Goal: Task Accomplishment & Management: Manage account settings

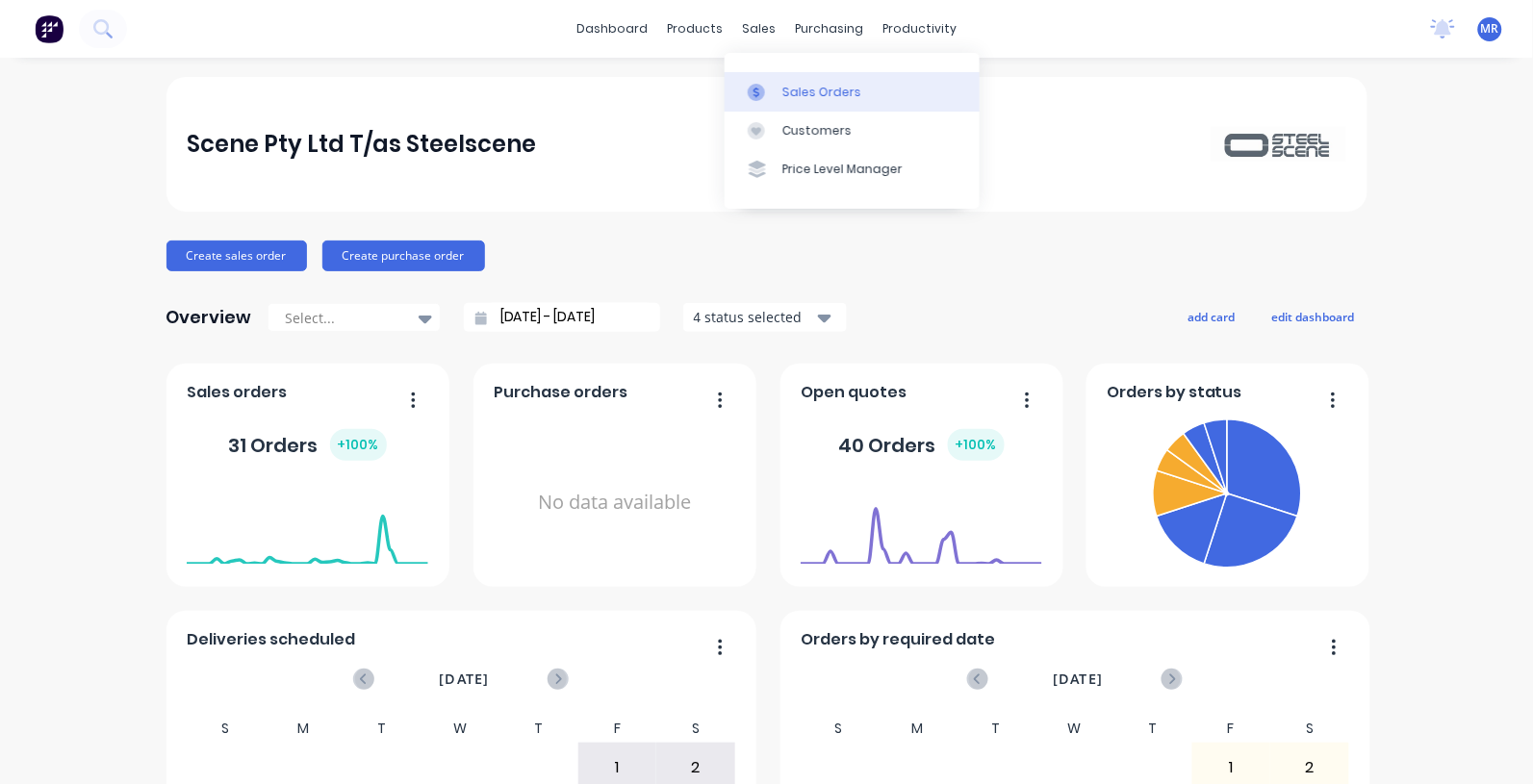
click at [807, 91] on div "Sales Orders" at bounding box center [821, 92] width 79 height 17
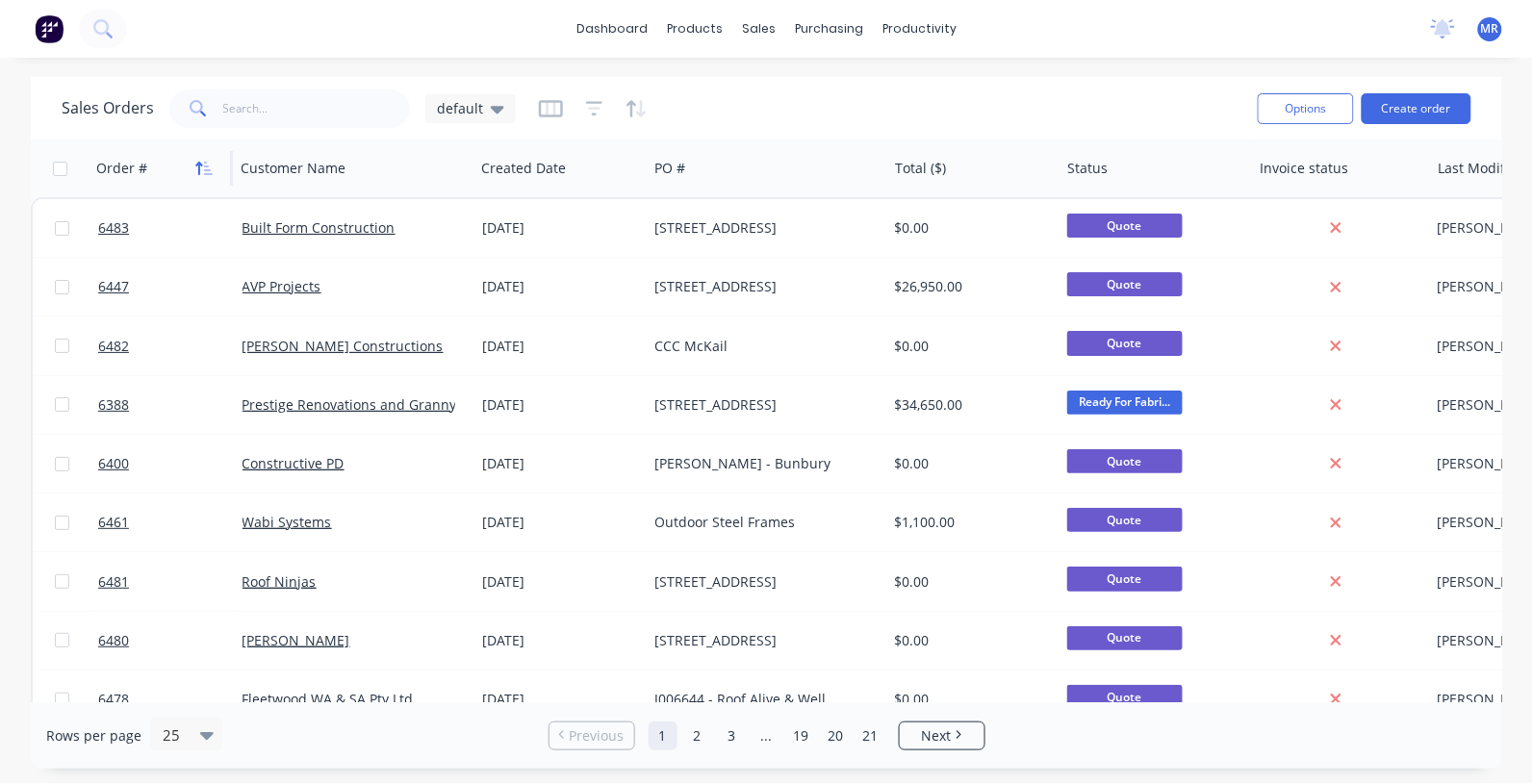
click at [198, 165] on icon "button" at bounding box center [204, 168] width 17 height 16
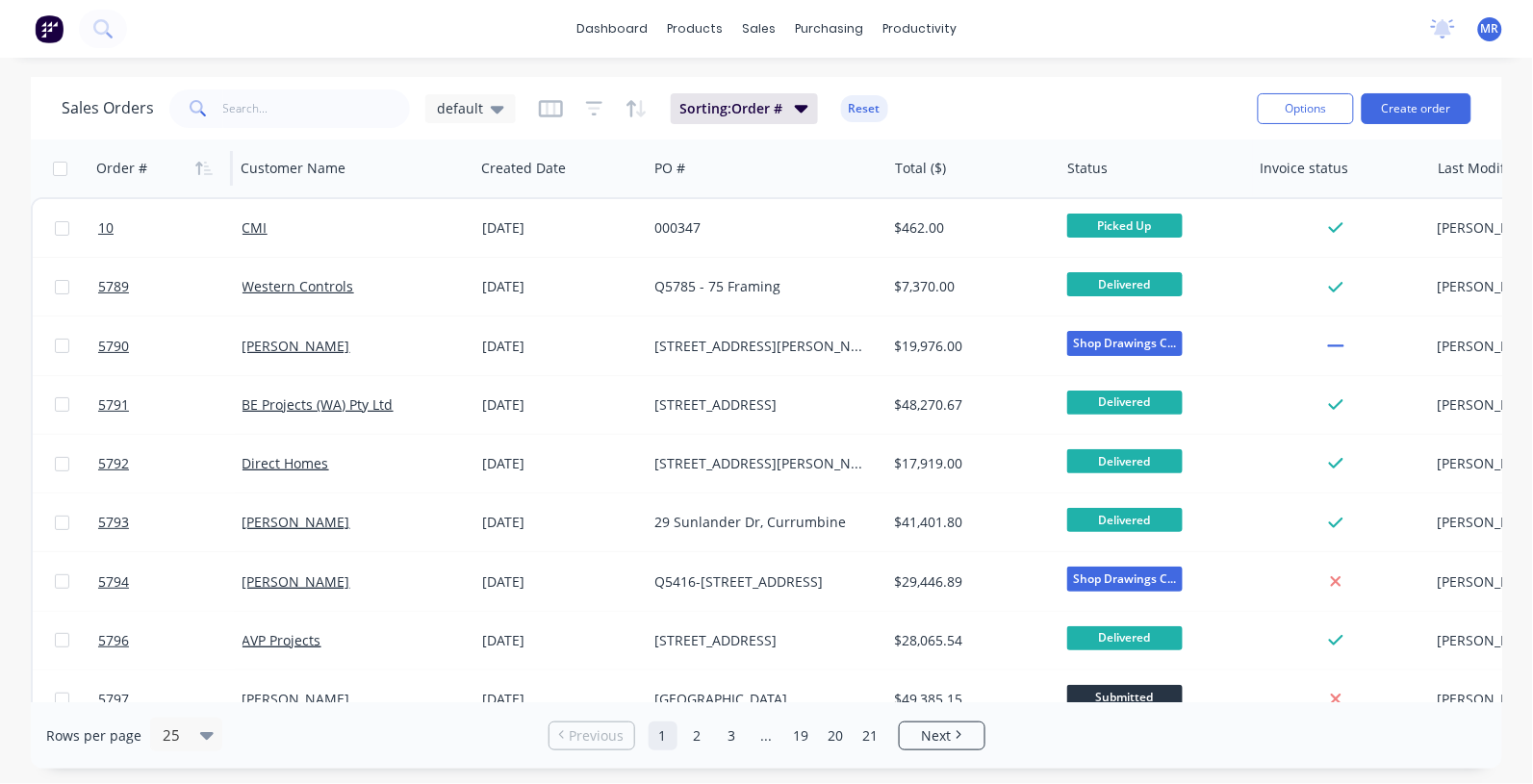
click at [198, 165] on icon "button" at bounding box center [204, 168] width 17 height 16
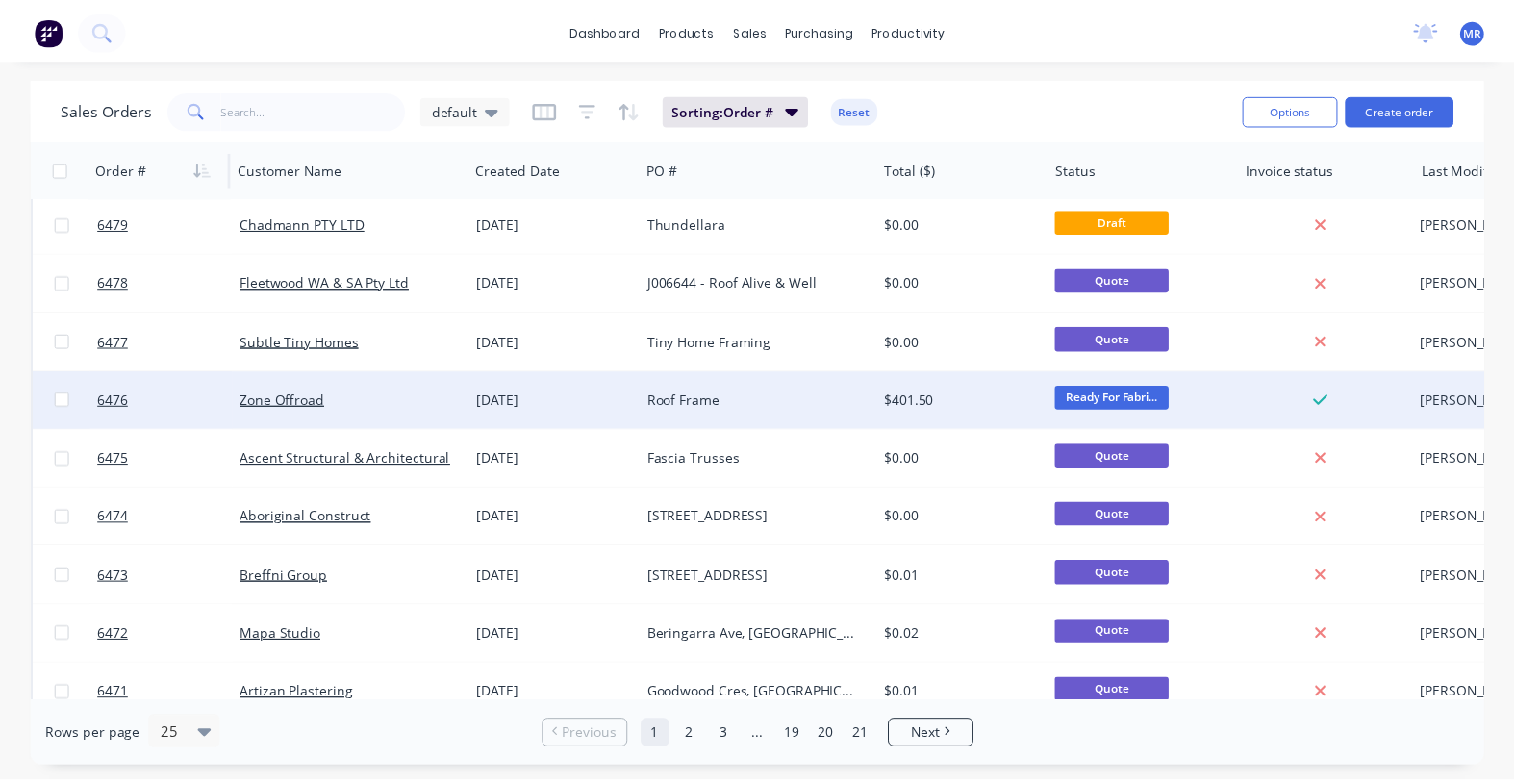
scroll to position [360, 0]
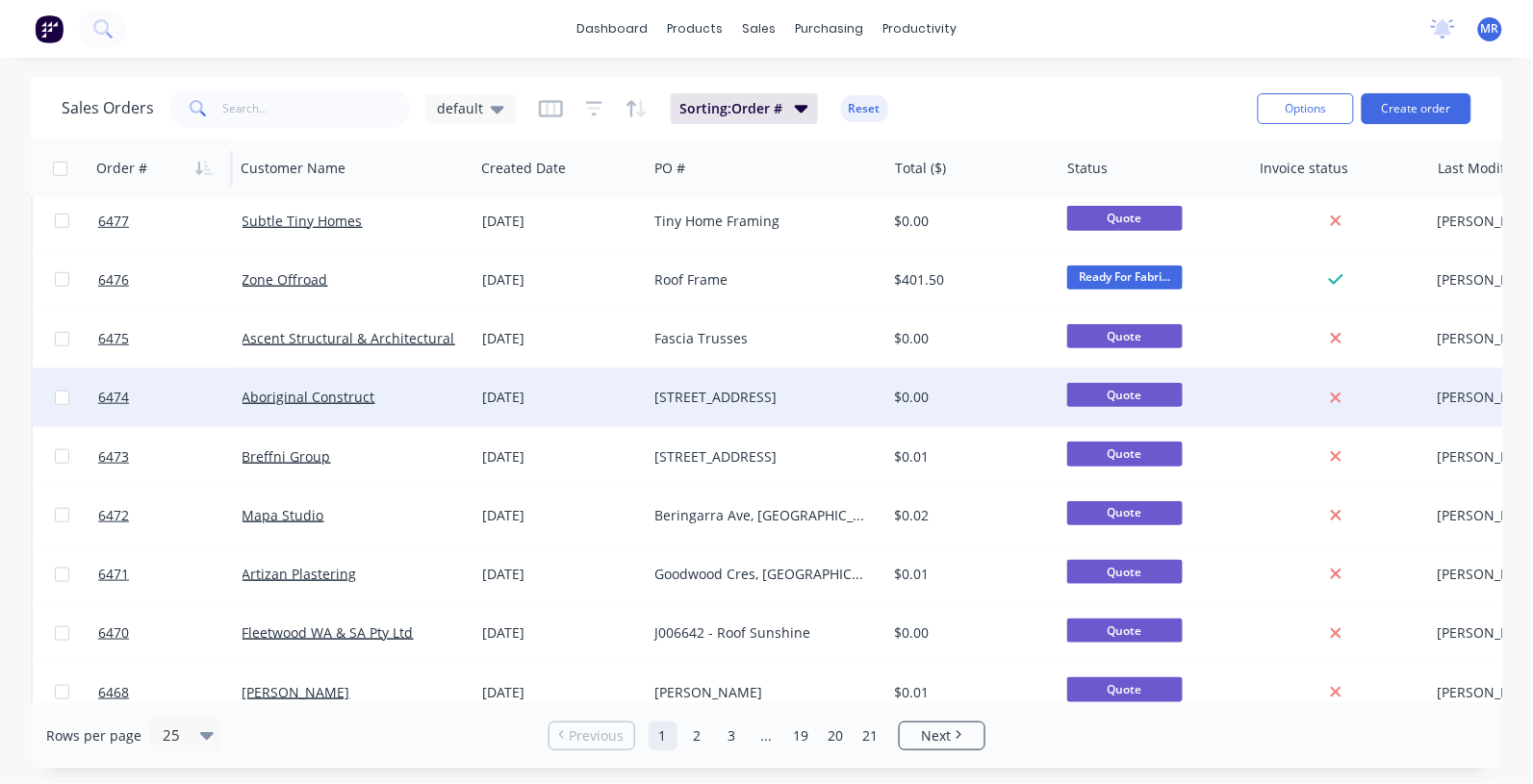
click at [685, 401] on div "[STREET_ADDRESS]" at bounding box center [761, 397] width 214 height 19
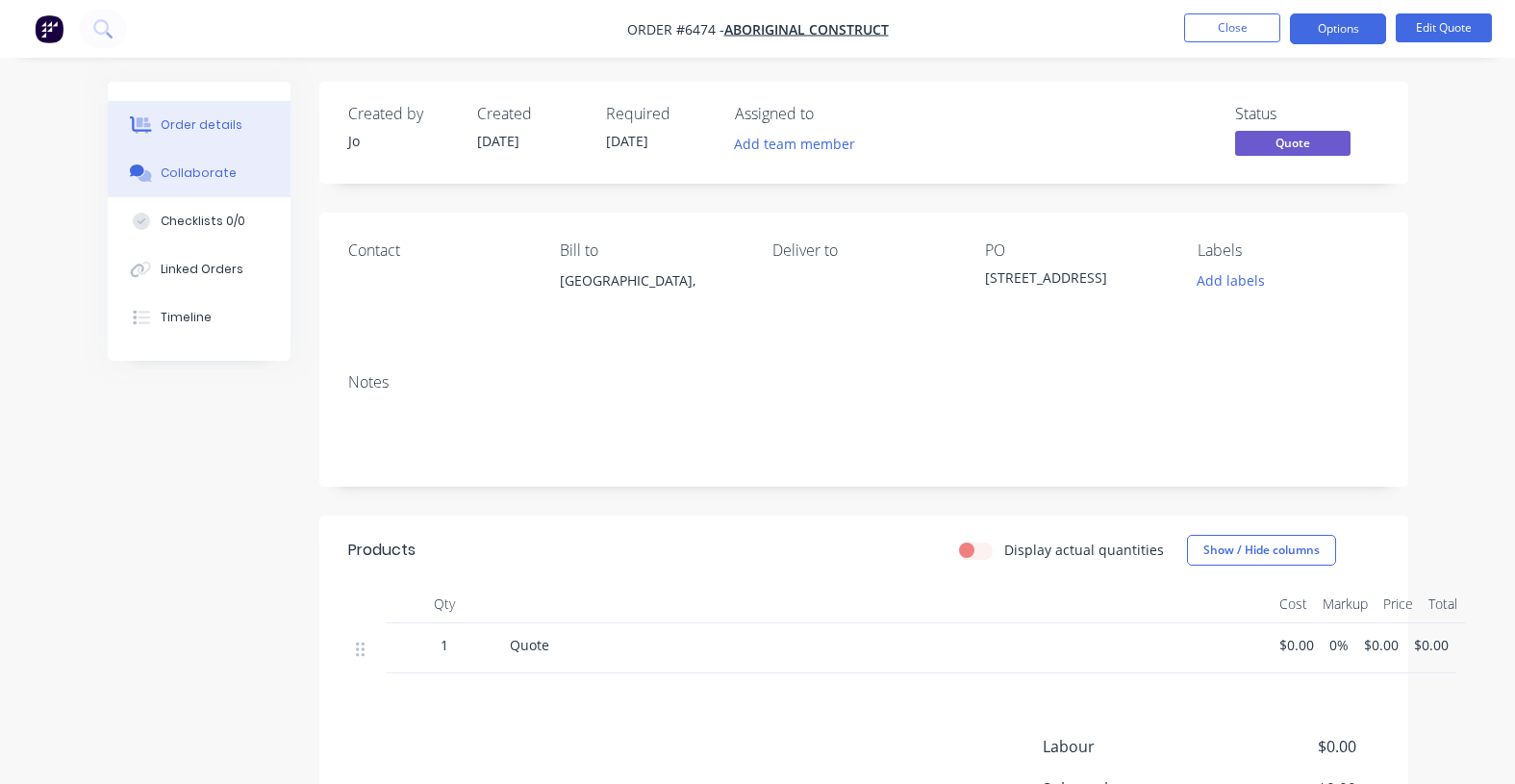
click at [197, 180] on div "Collaborate" at bounding box center [198, 173] width 76 height 17
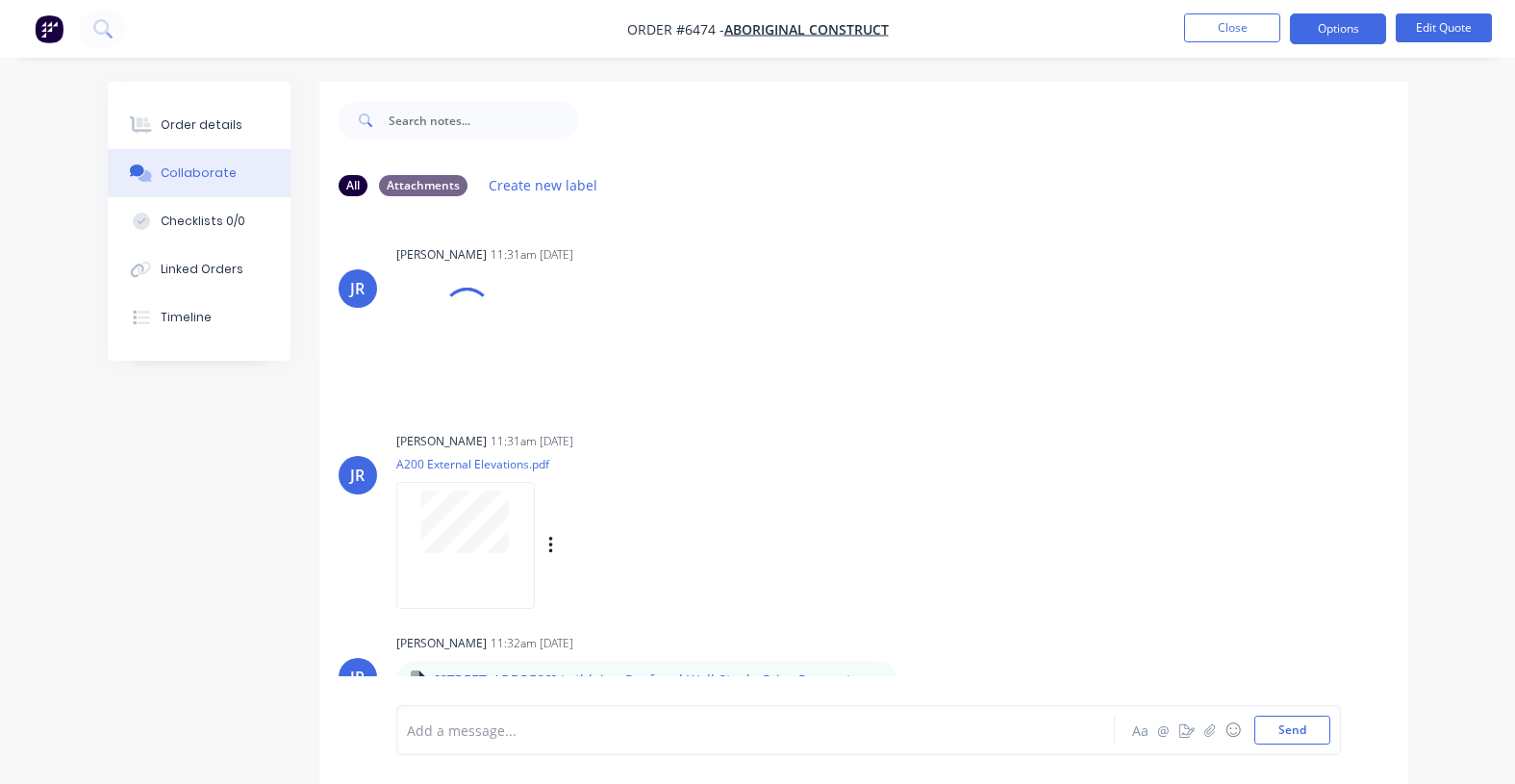
scroll to position [30, 0]
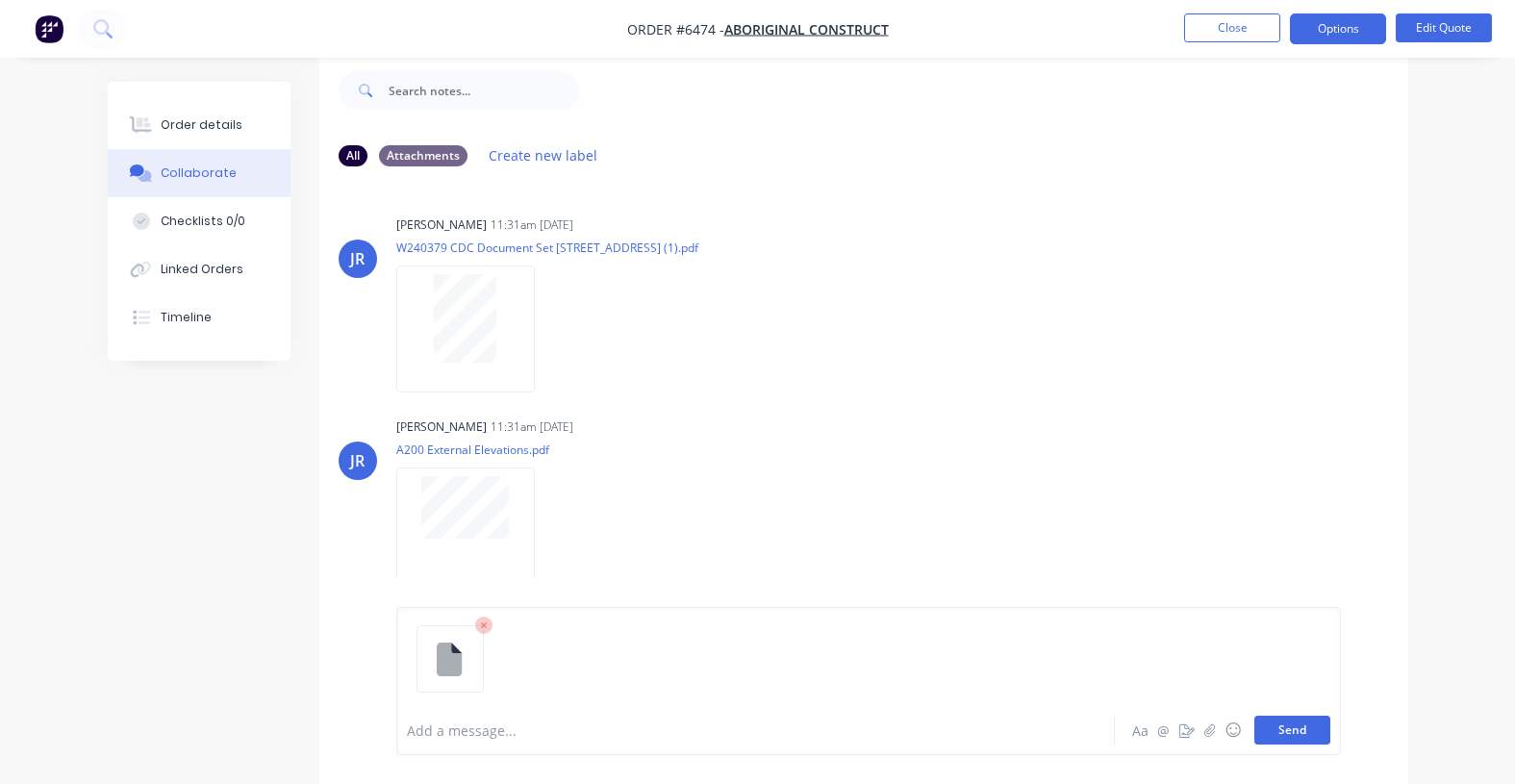
click at [1303, 735] on button "Send" at bounding box center [1292, 731] width 76 height 29
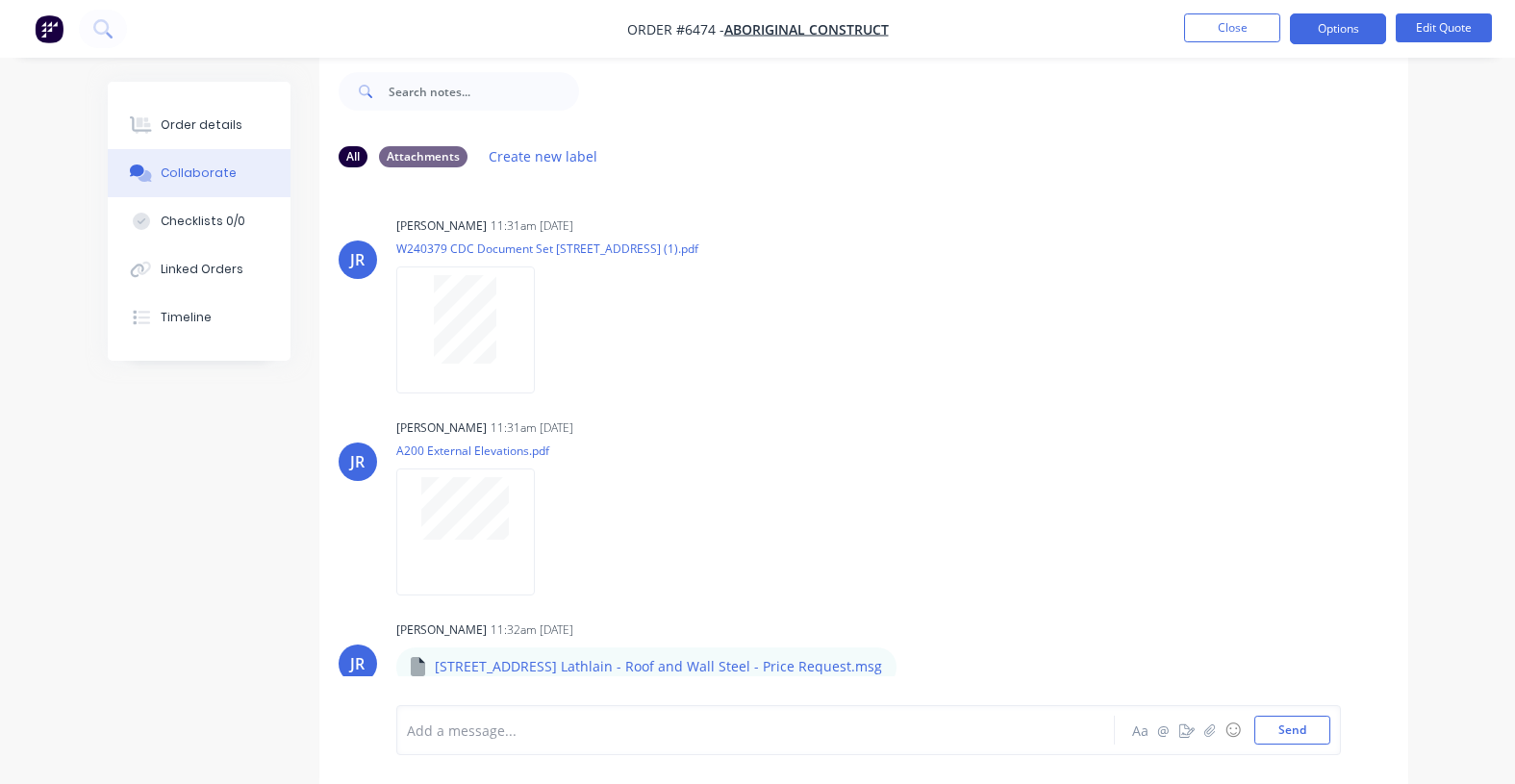
scroll to position [11, 0]
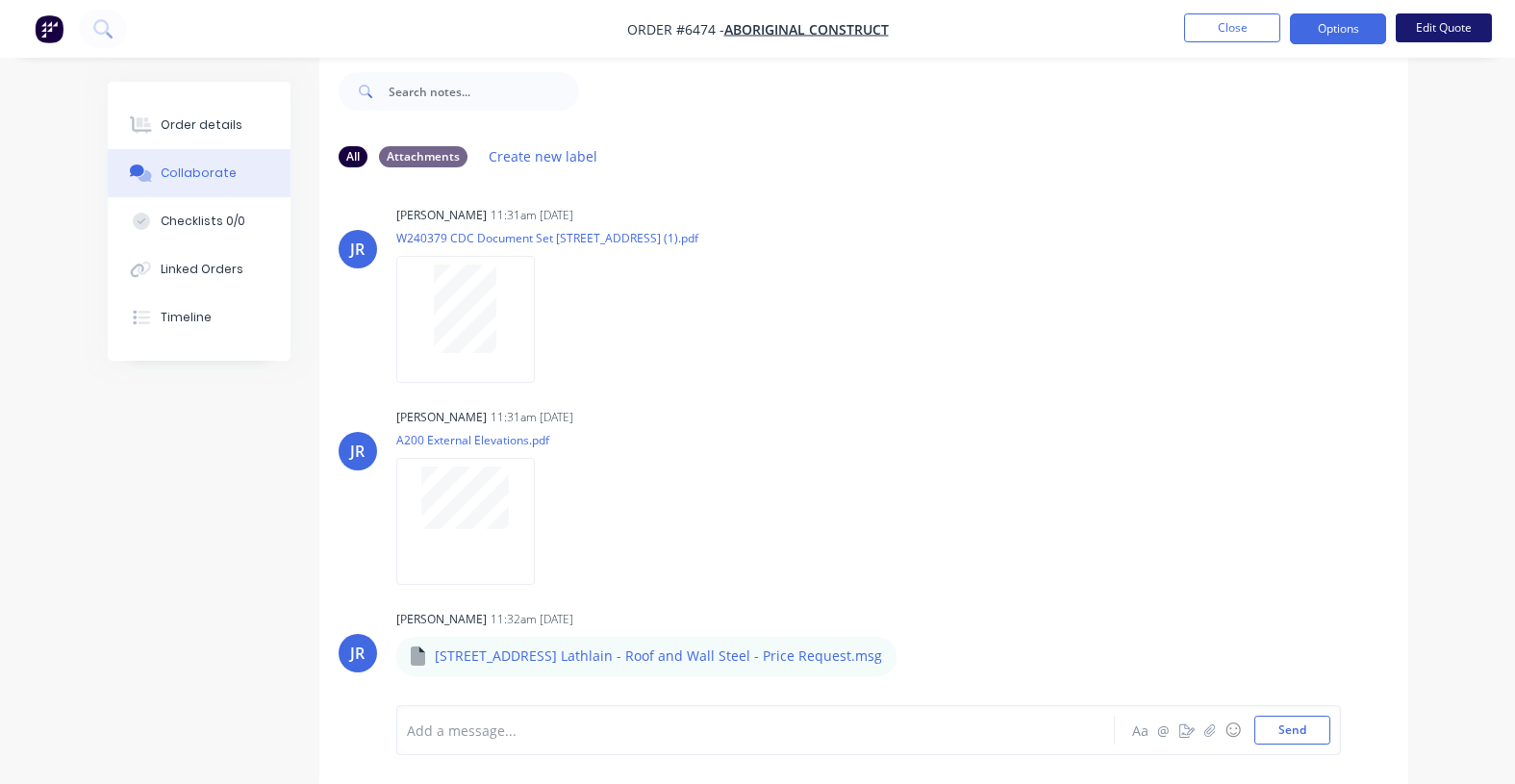
click at [1449, 16] on button "Edit Quote" at bounding box center [1443, 28] width 96 height 29
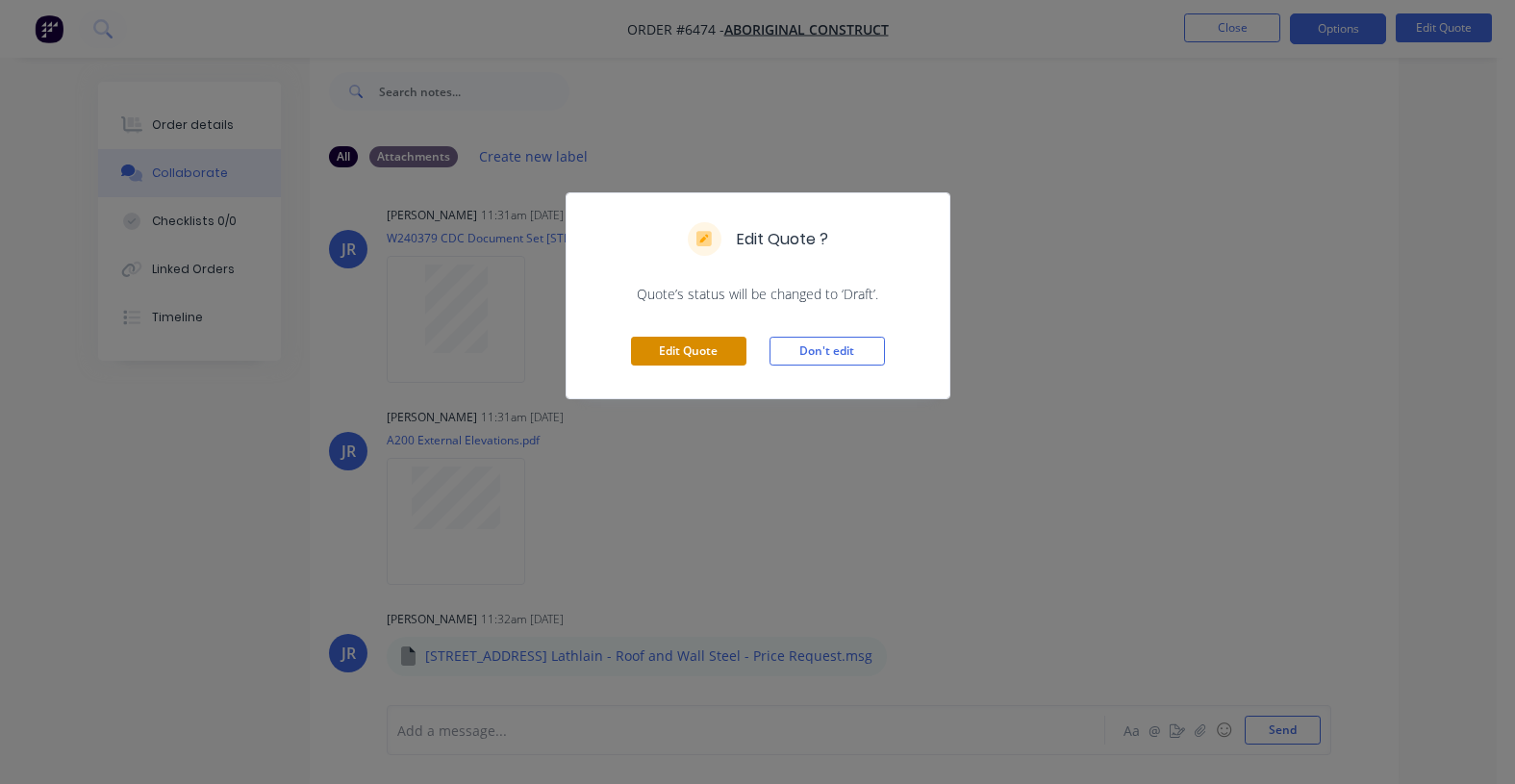
click at [738, 354] on button "Edit Quote" at bounding box center [688, 351] width 116 height 29
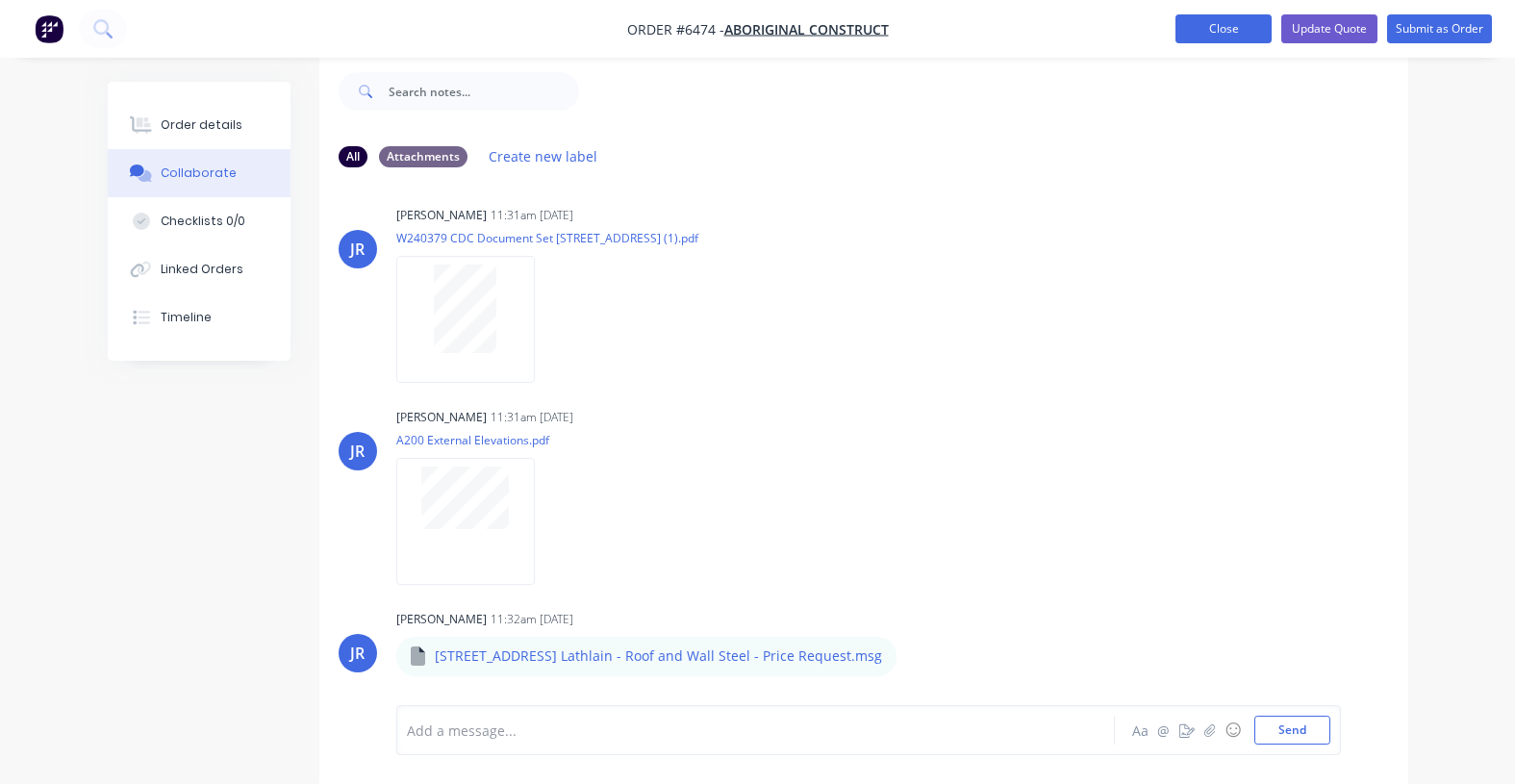
click at [1195, 29] on button "Close" at bounding box center [1223, 29] width 96 height 29
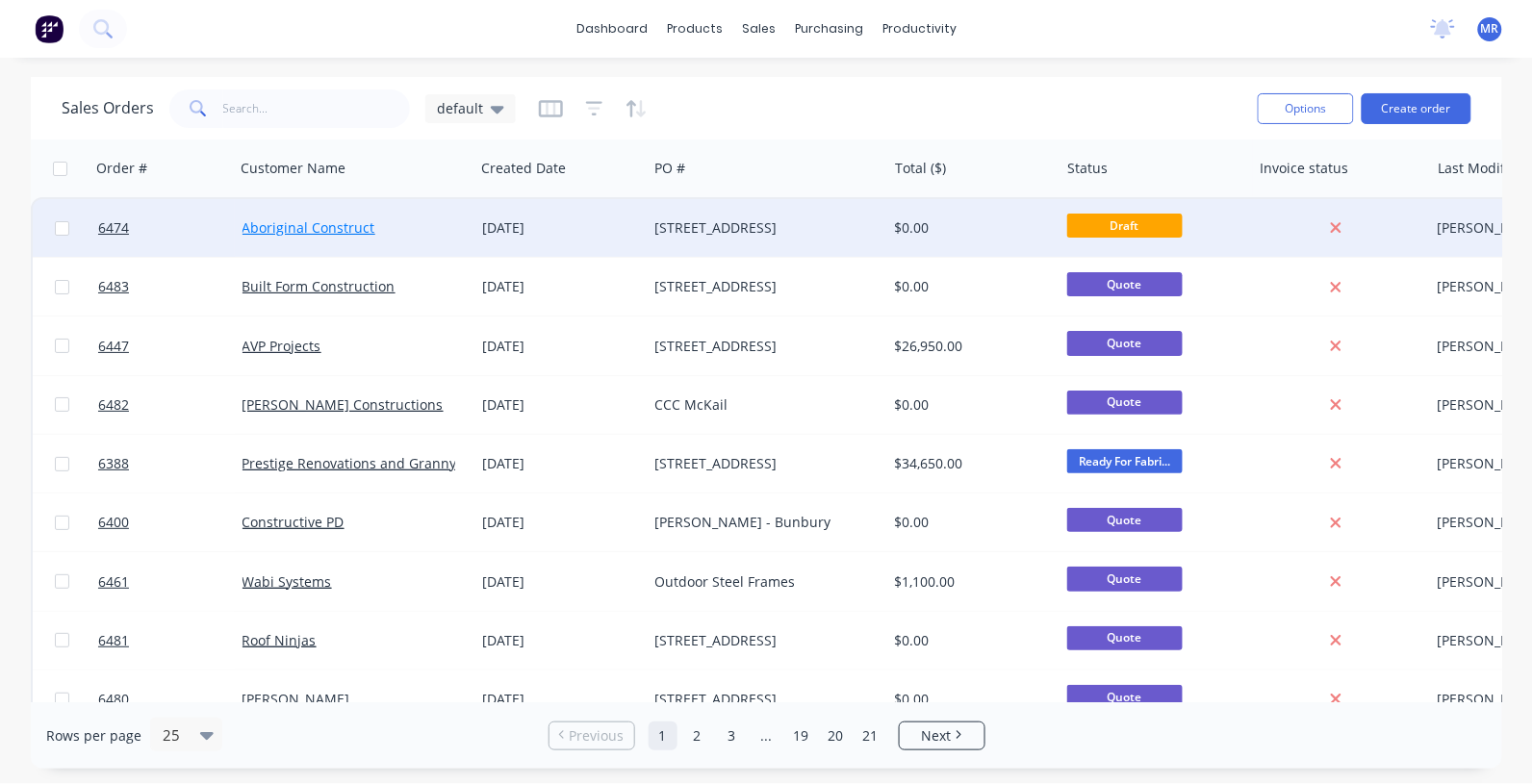
click at [321, 222] on link "Aboriginal Construct" at bounding box center [308, 227] width 133 height 18
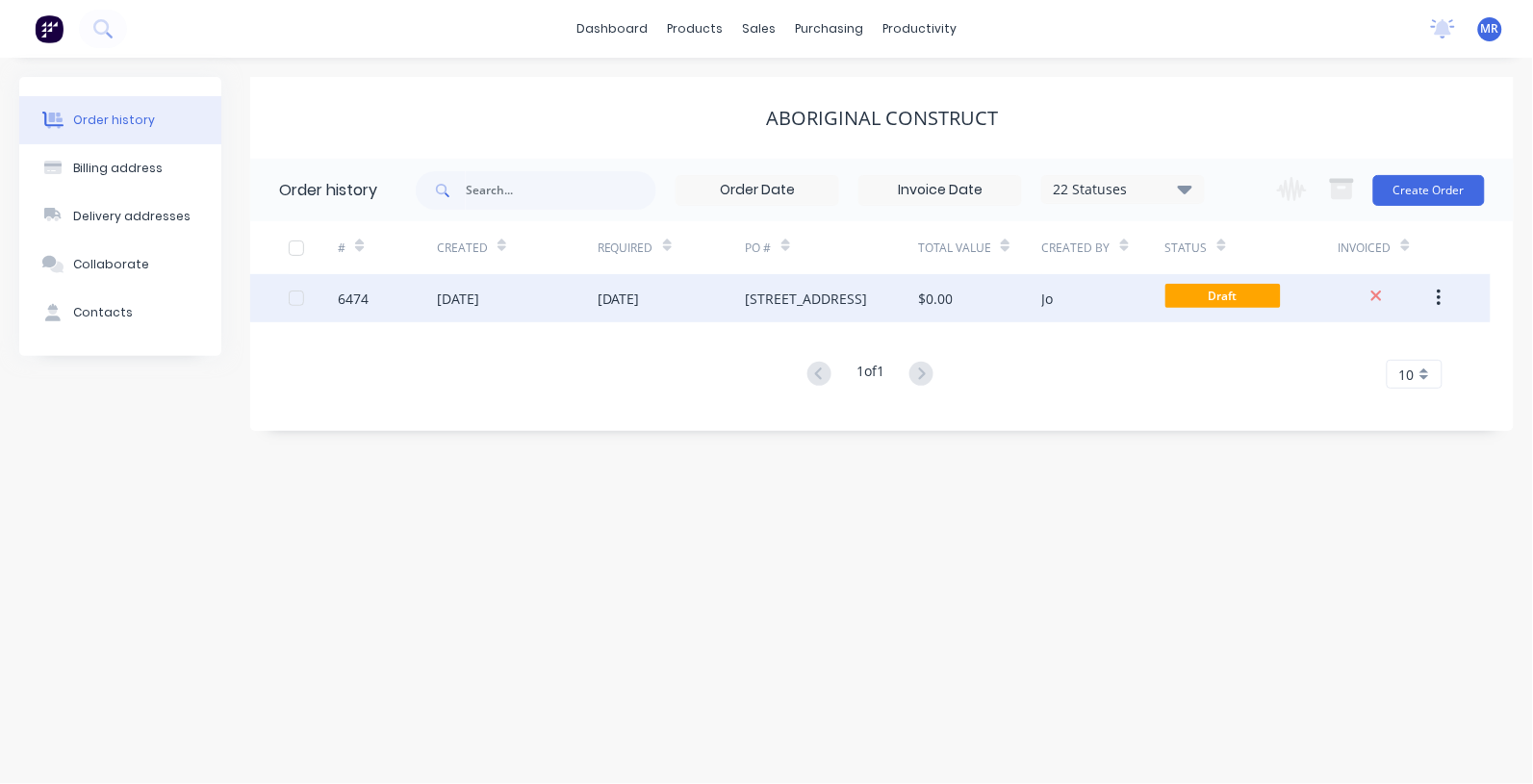
click at [709, 303] on div "[DATE]" at bounding box center [672, 297] width 148 height 48
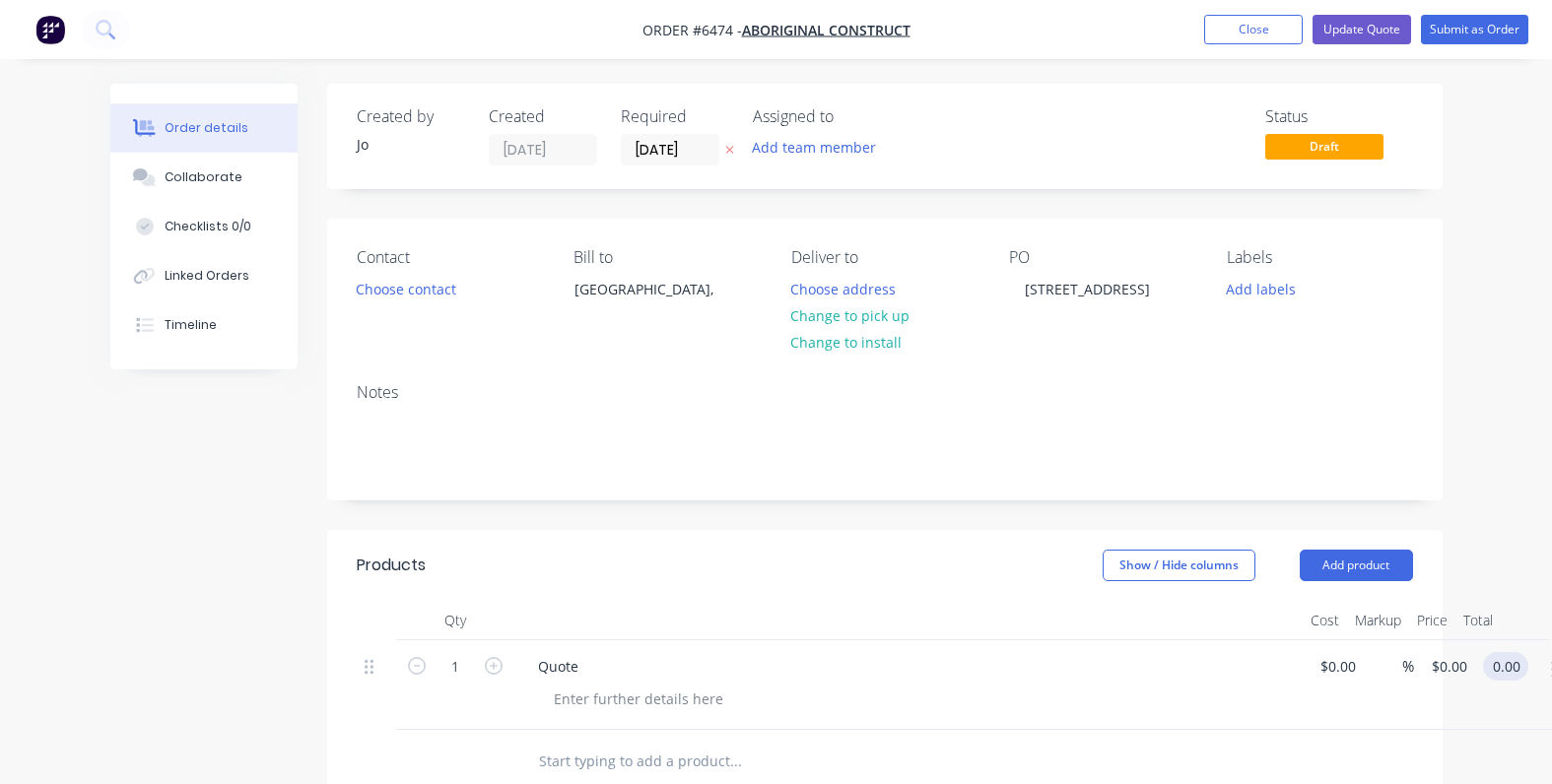
click at [1504, 657] on input "0.00" at bounding box center [1510, 666] width 38 height 29
type input "0.01"
type input "$0.01"
click at [1146, 736] on div at bounding box center [869, 762] width 710 height 64
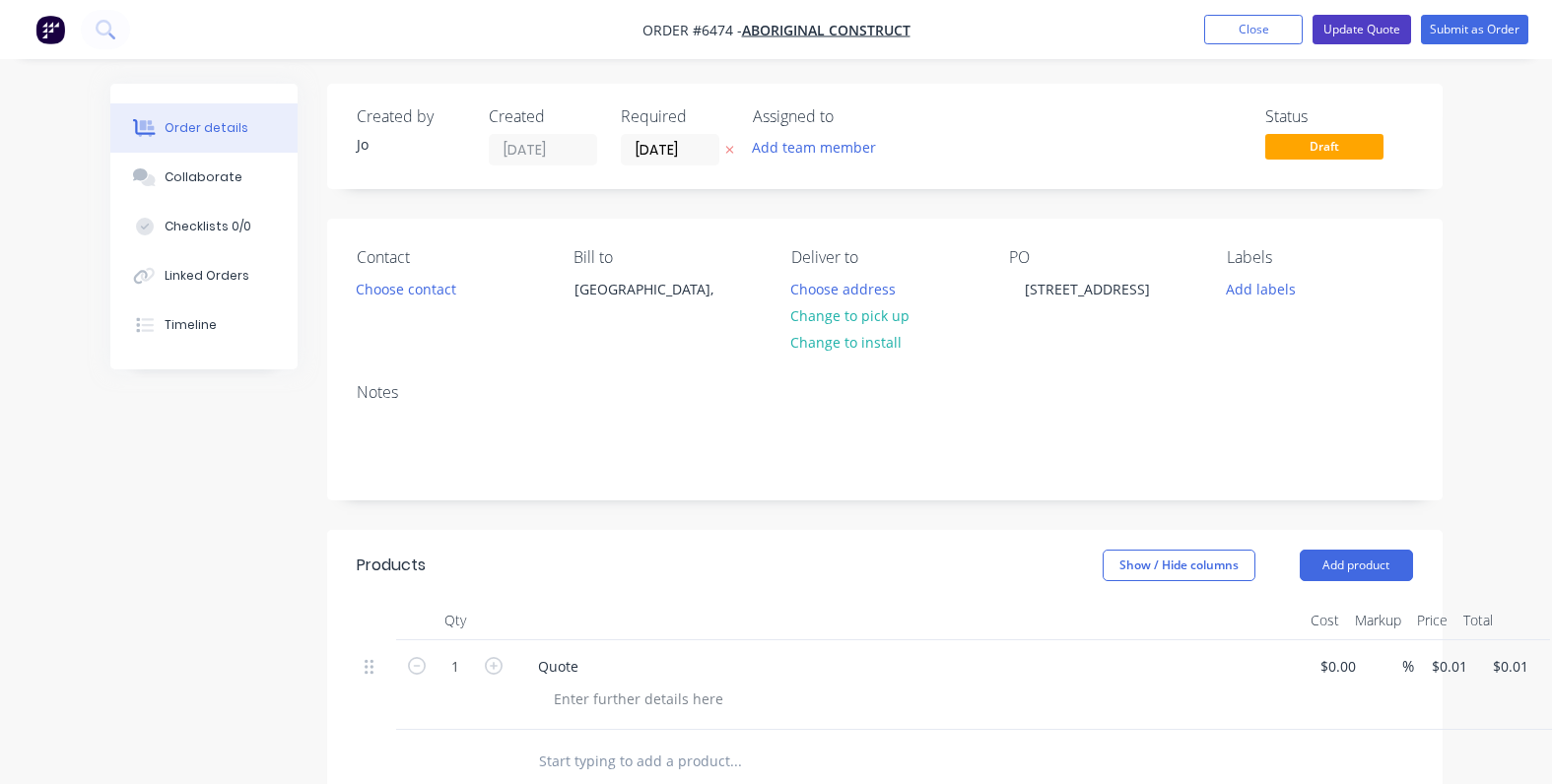
click at [1370, 31] on button "Update Quote" at bounding box center [1362, 30] width 99 height 30
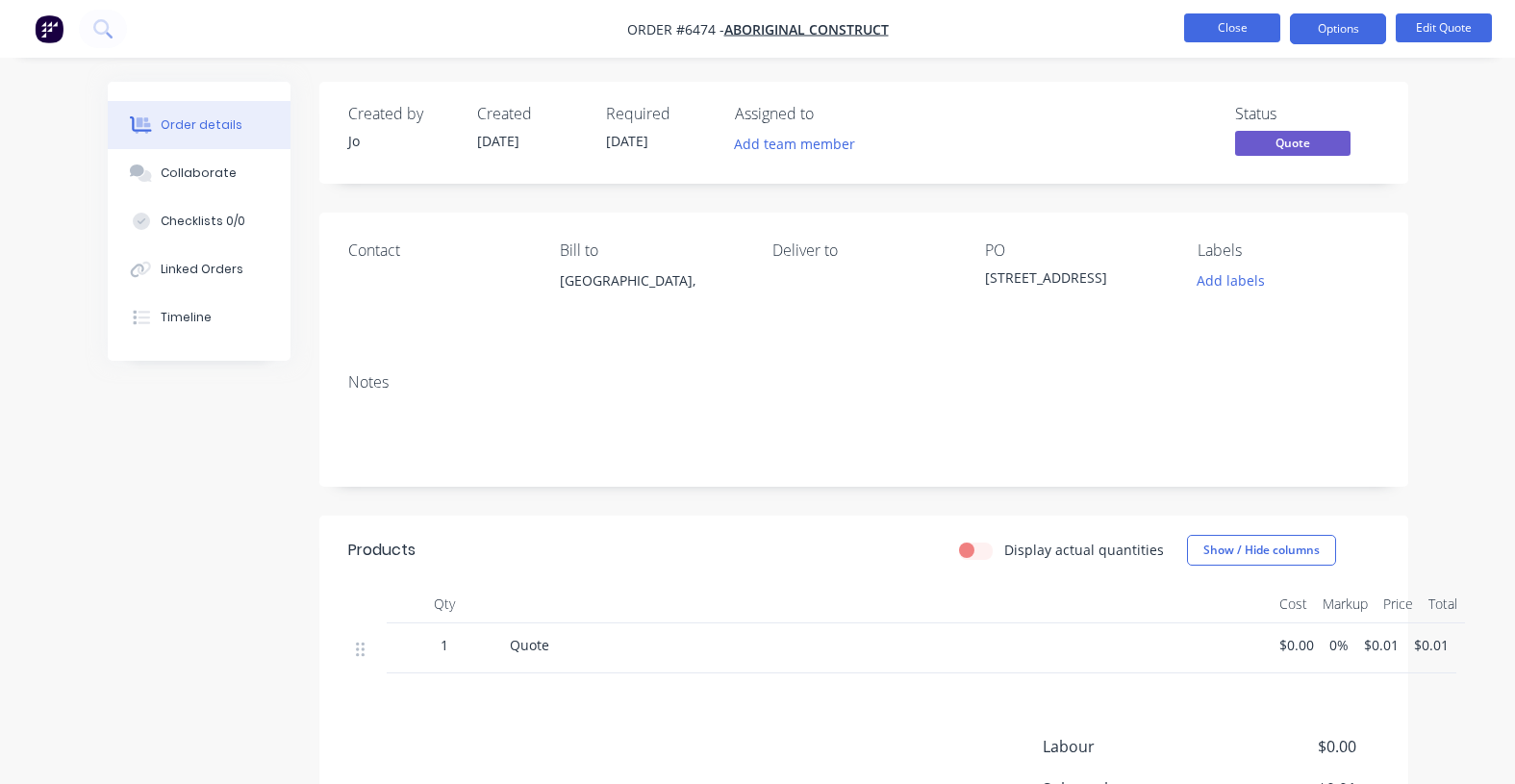
click at [1238, 26] on button "Close" at bounding box center [1232, 28] width 96 height 29
click at [1239, 30] on button "Close" at bounding box center [1232, 28] width 96 height 29
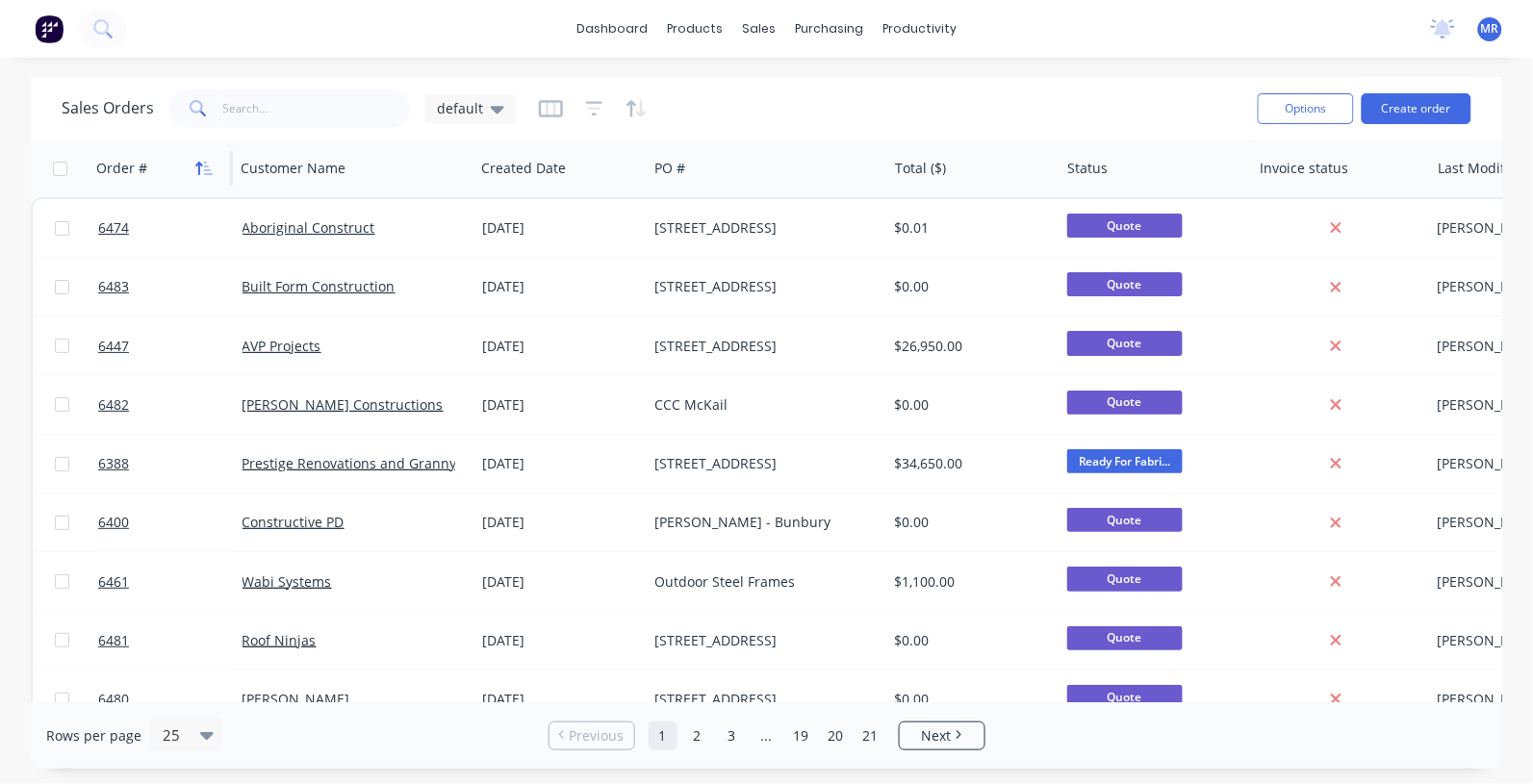
click at [205, 170] on icon "button" at bounding box center [208, 168] width 9 height 14
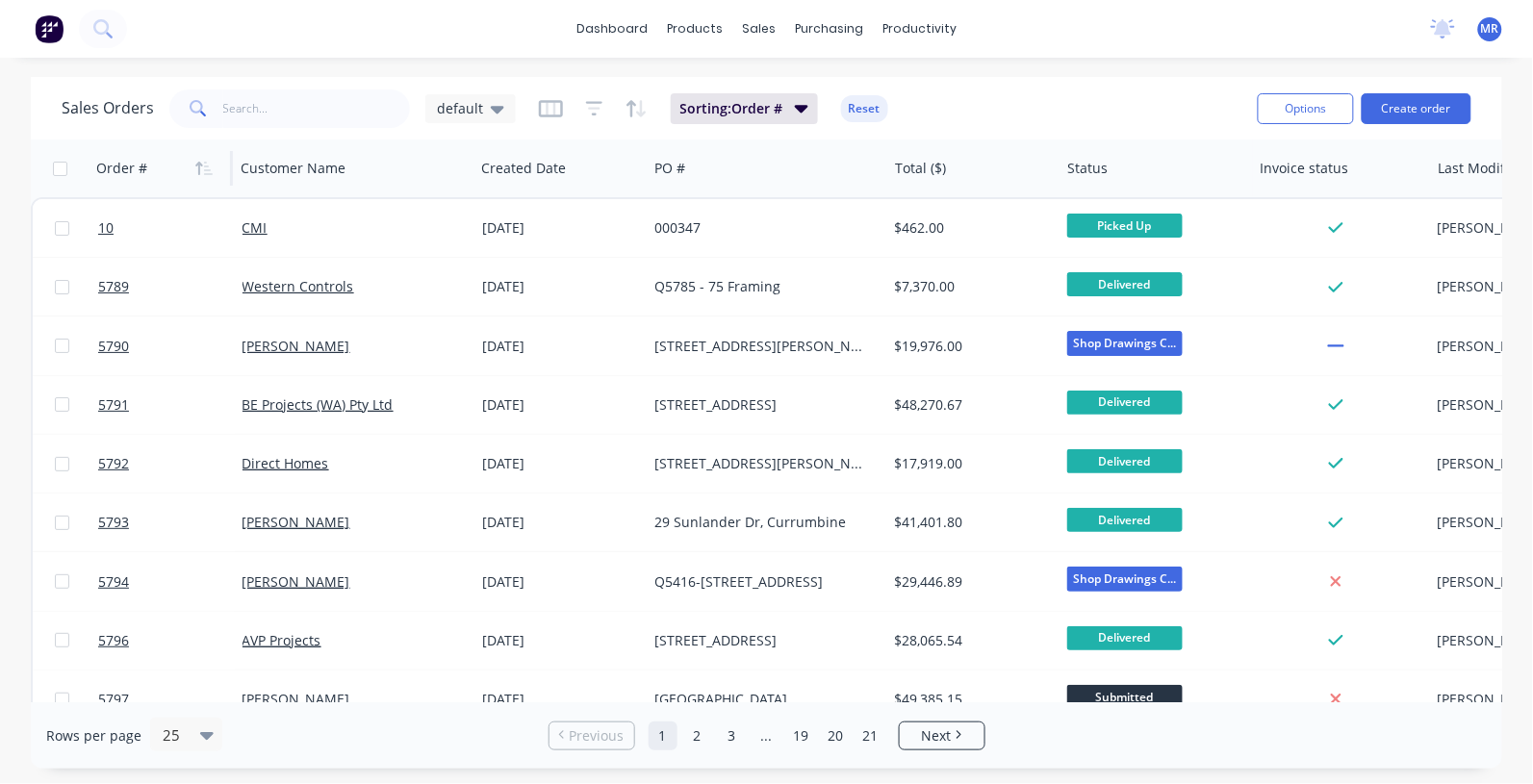
click at [205, 170] on icon "button" at bounding box center [208, 168] width 9 height 14
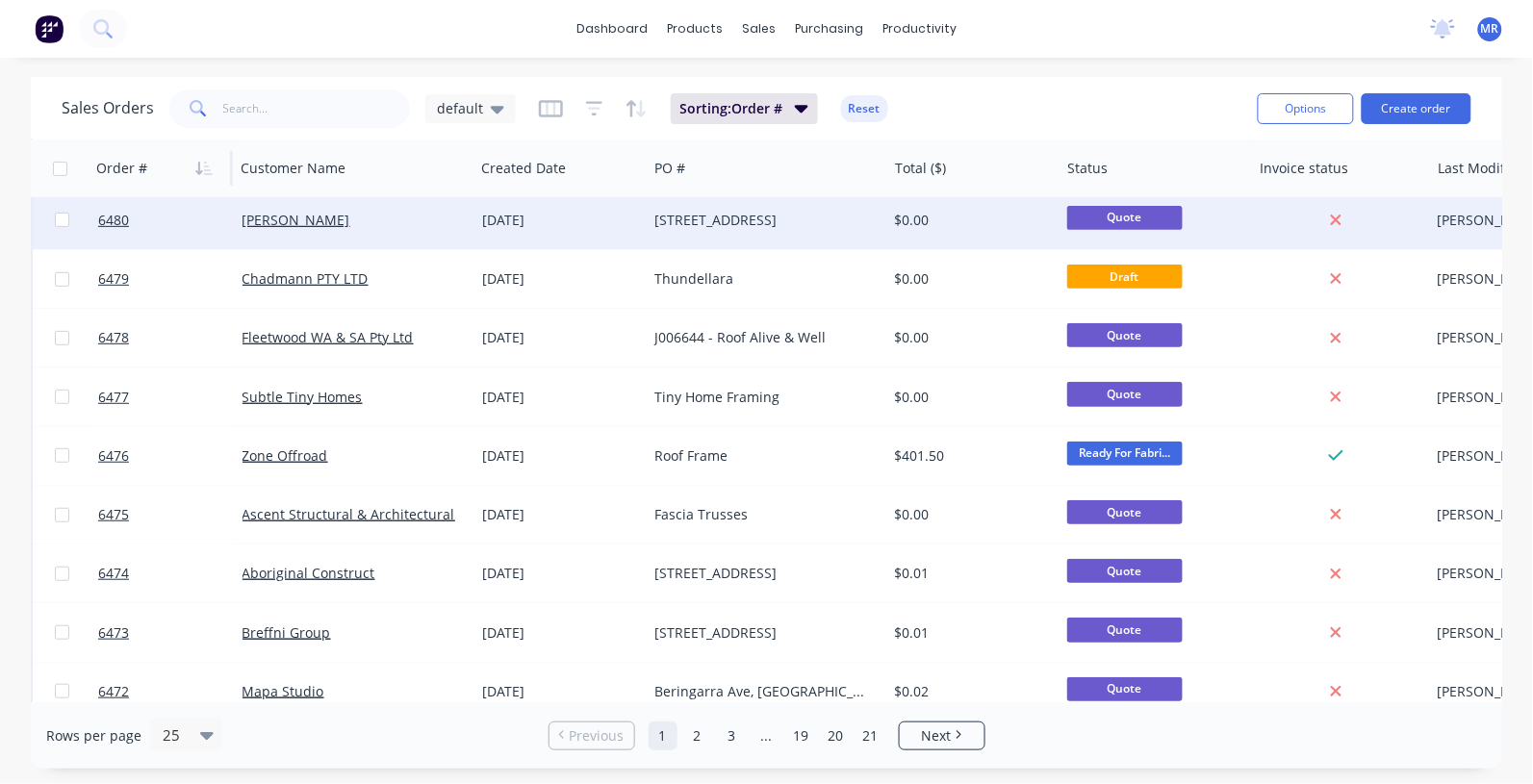
scroll to position [360, 0]
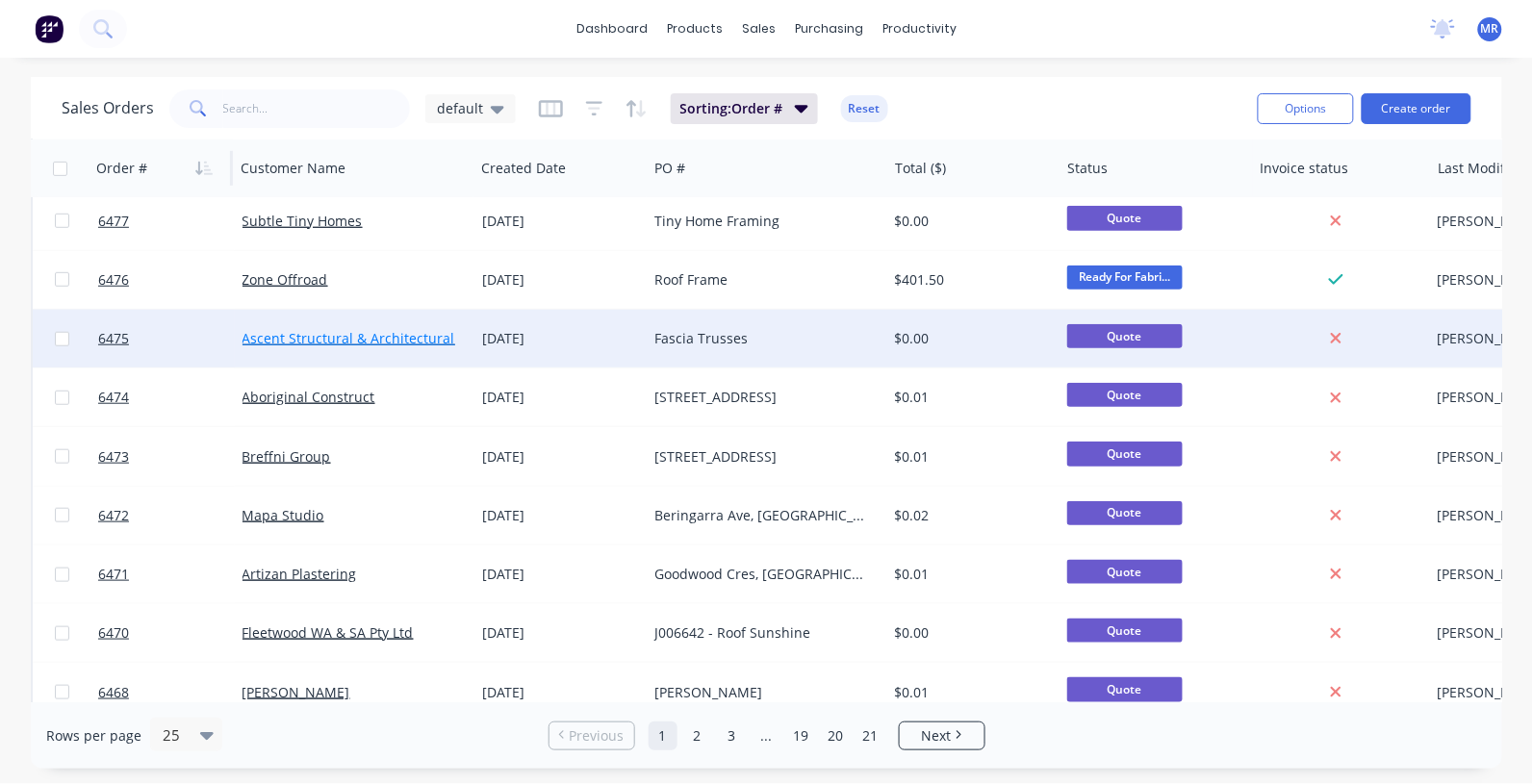
click at [344, 339] on link "Ascent Structural & Architectural Steel" at bounding box center [366, 338] width 248 height 18
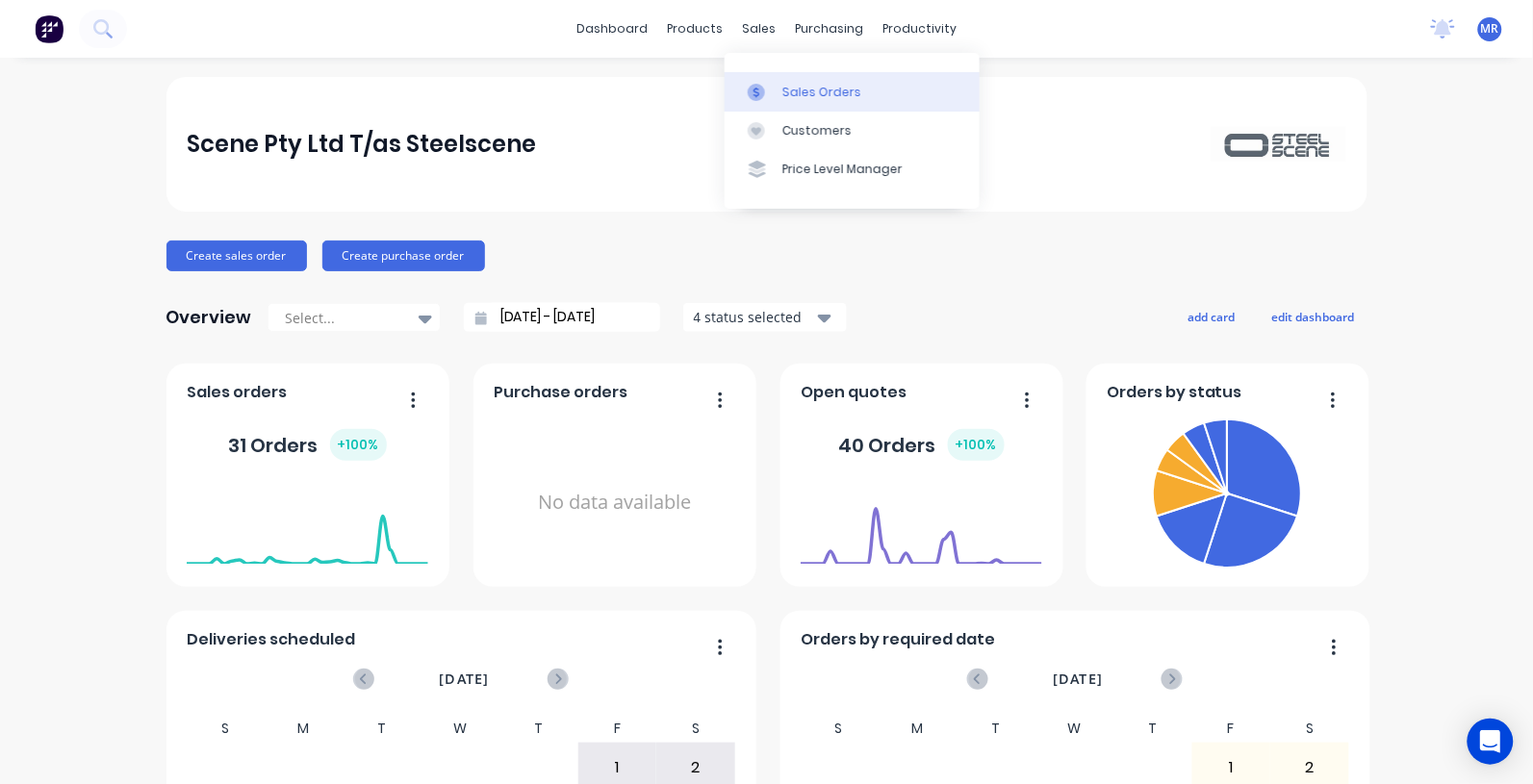
click at [801, 84] on div "Sales Orders" at bounding box center [821, 92] width 79 height 17
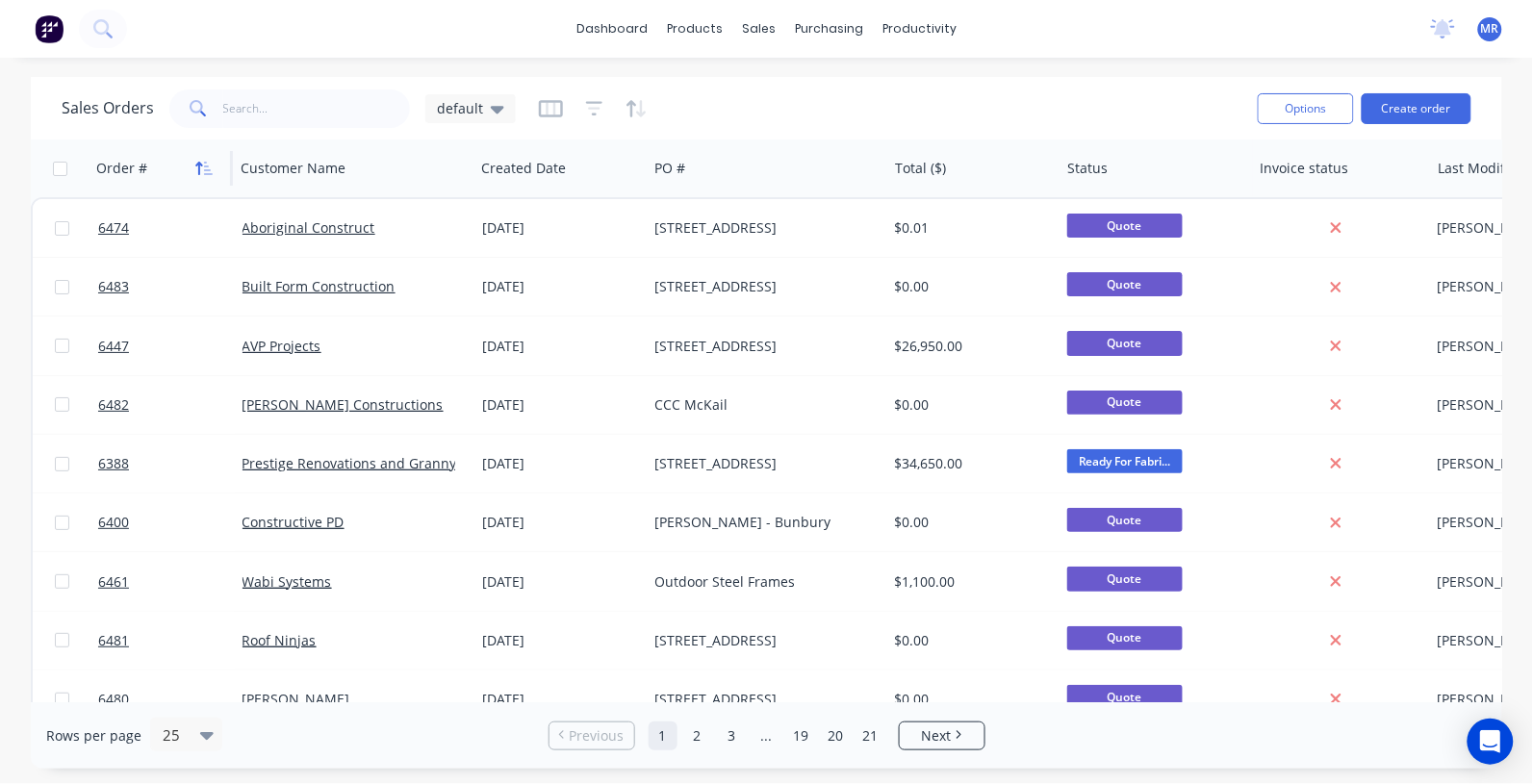
click at [198, 163] on icon "button" at bounding box center [199, 168] width 7 height 14
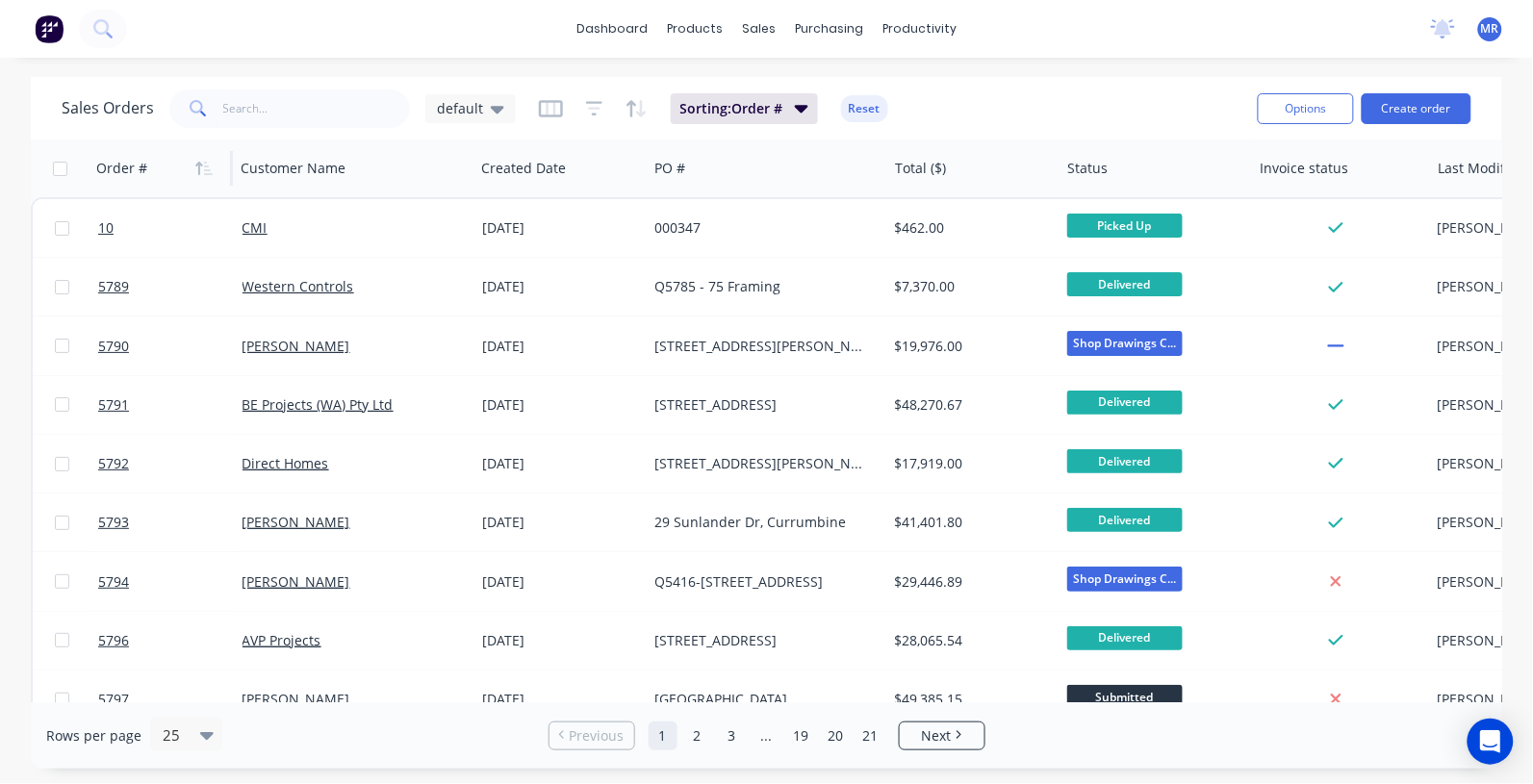
click at [198, 163] on icon "button" at bounding box center [199, 168] width 7 height 14
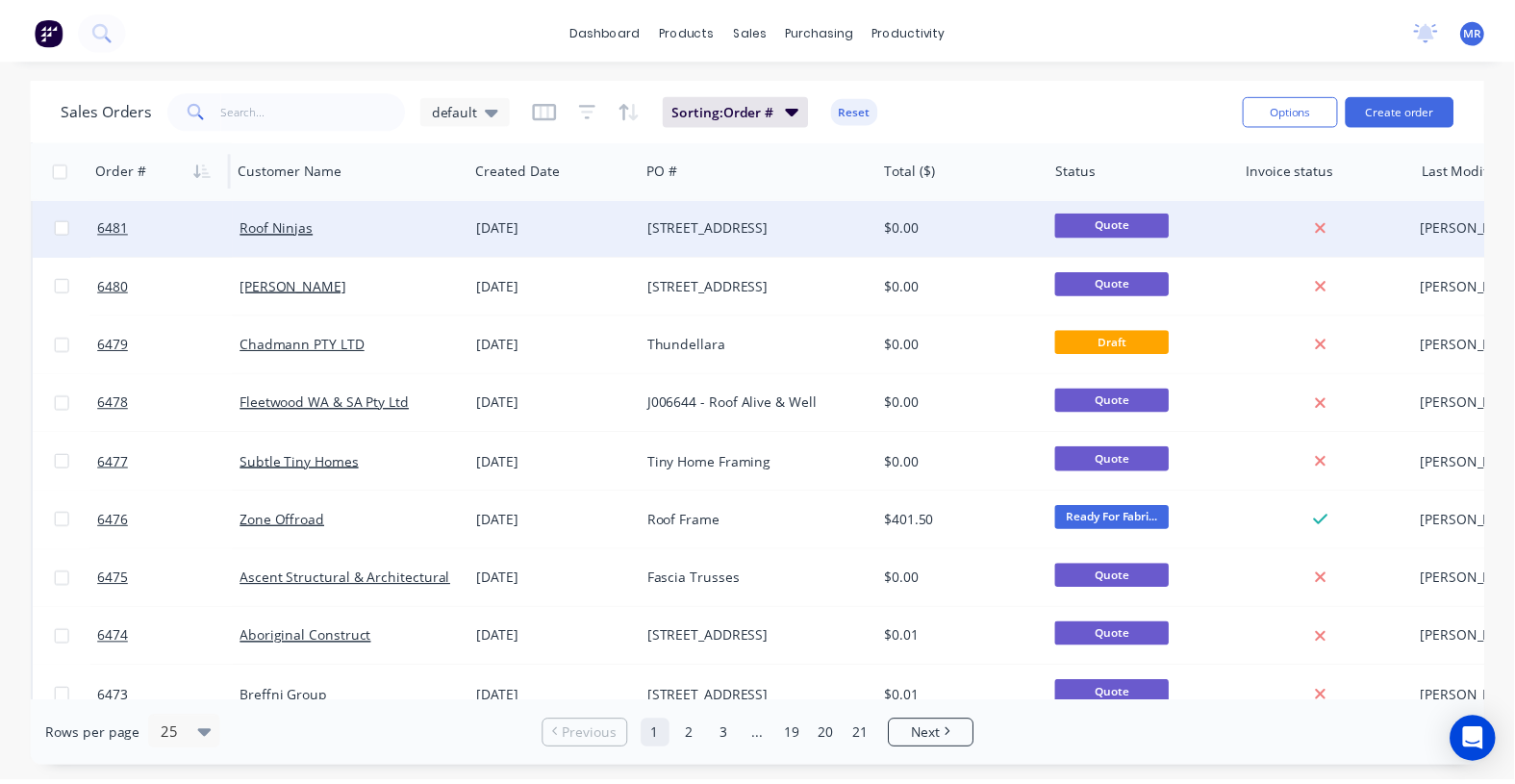
scroll to position [240, 0]
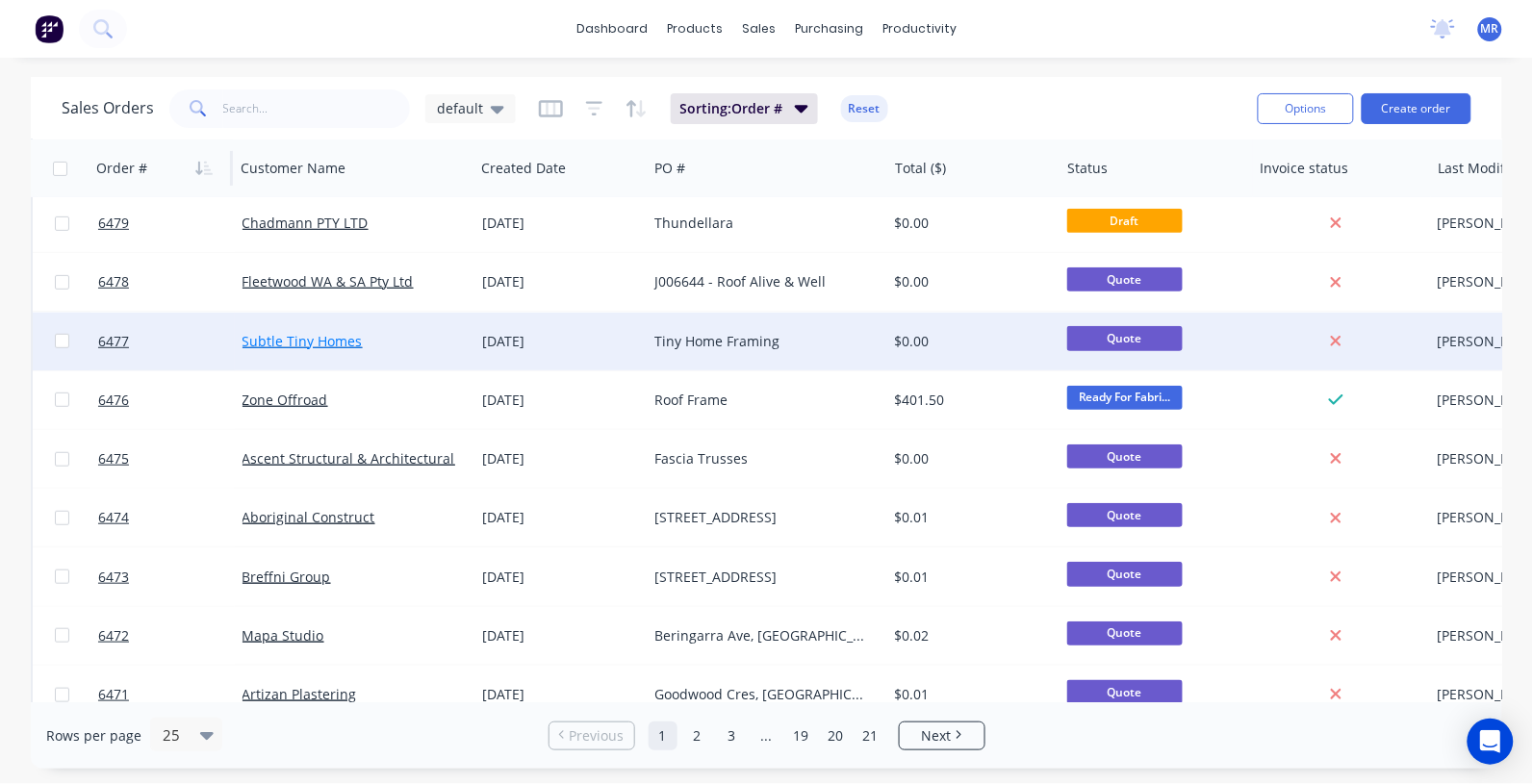
click at [326, 336] on link "Subtle Tiny Homes" at bounding box center [302, 341] width 121 height 18
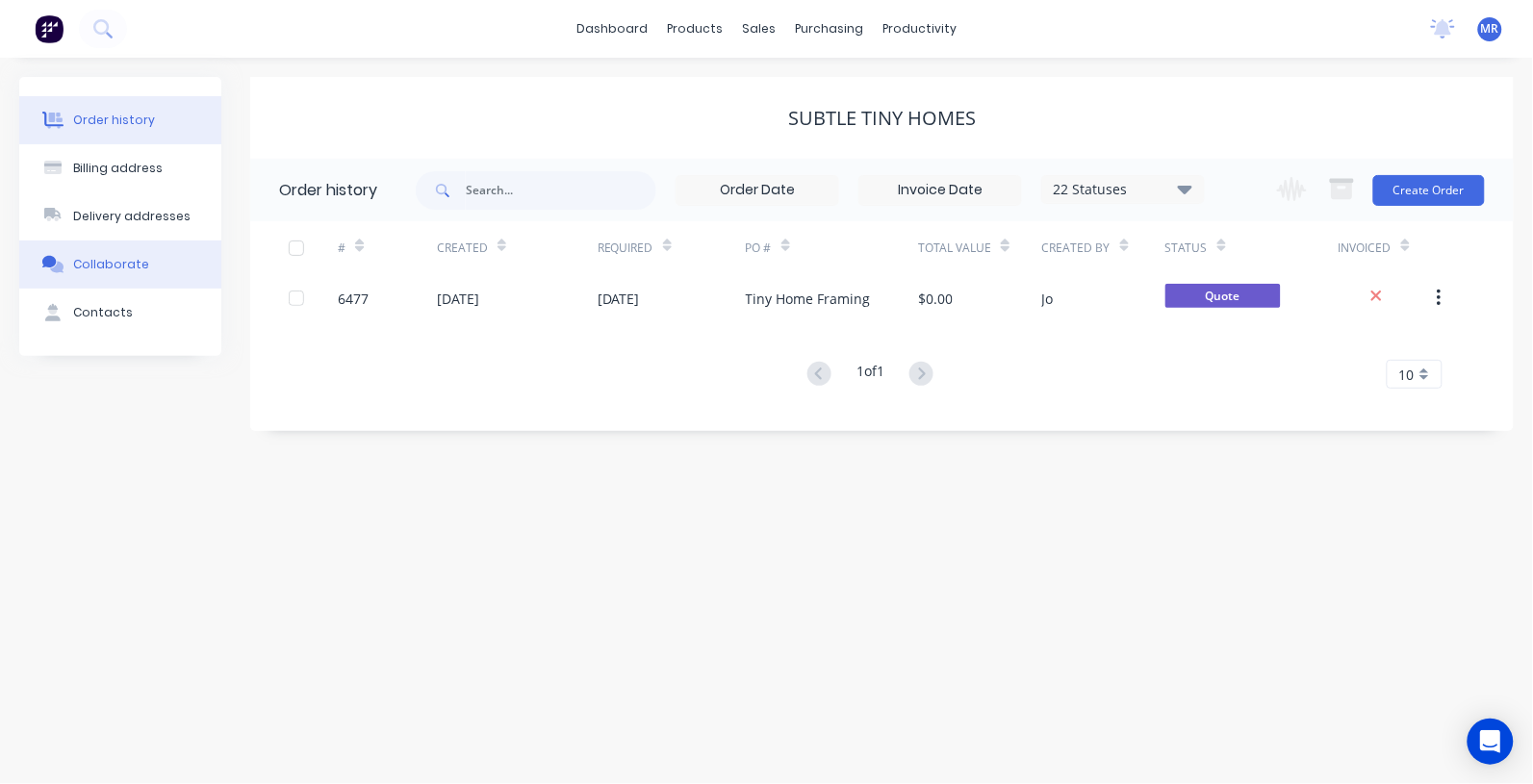
click at [107, 262] on div "Collaborate" at bounding box center [111, 264] width 76 height 17
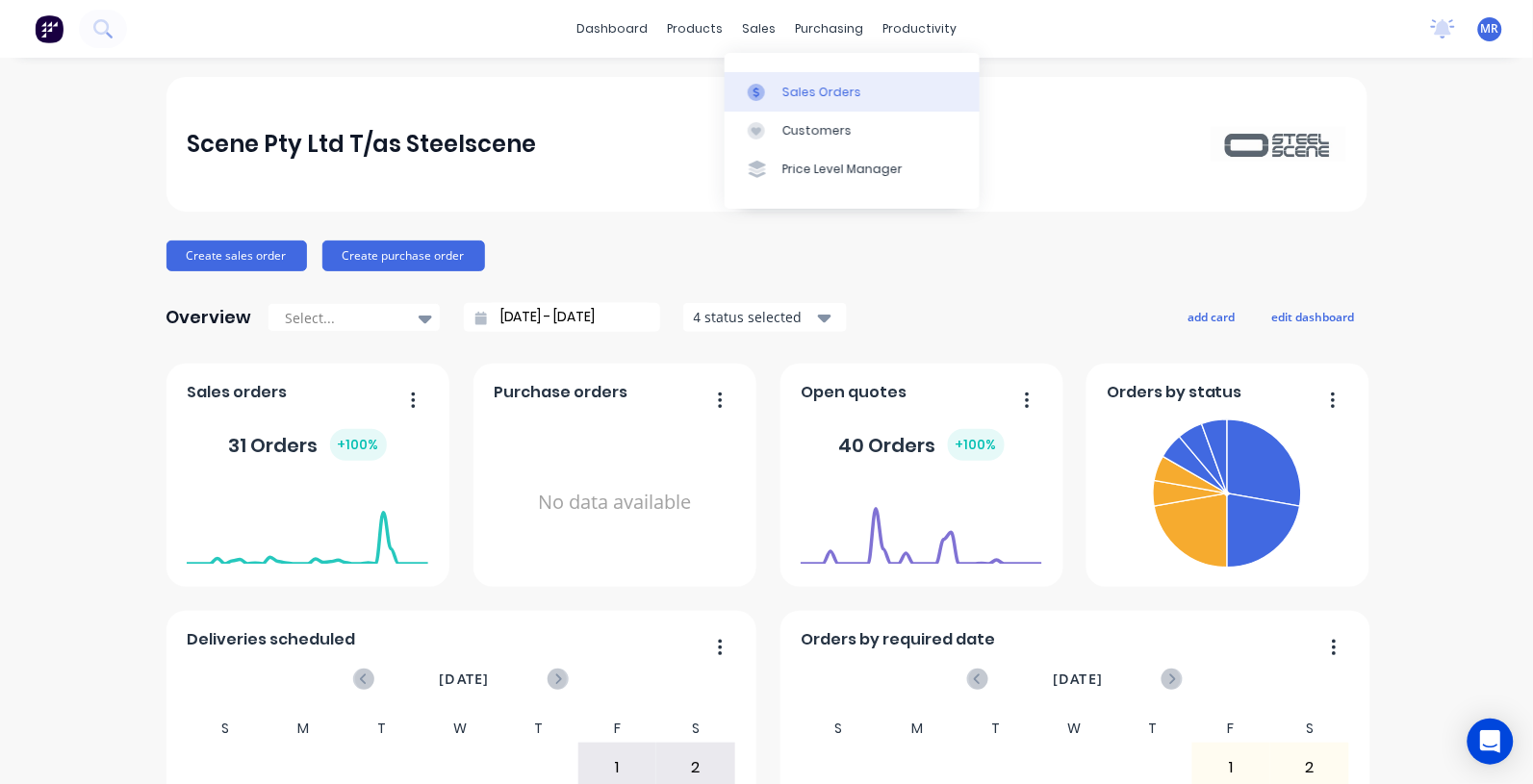
click at [794, 85] on div "Sales Orders" at bounding box center [821, 92] width 79 height 17
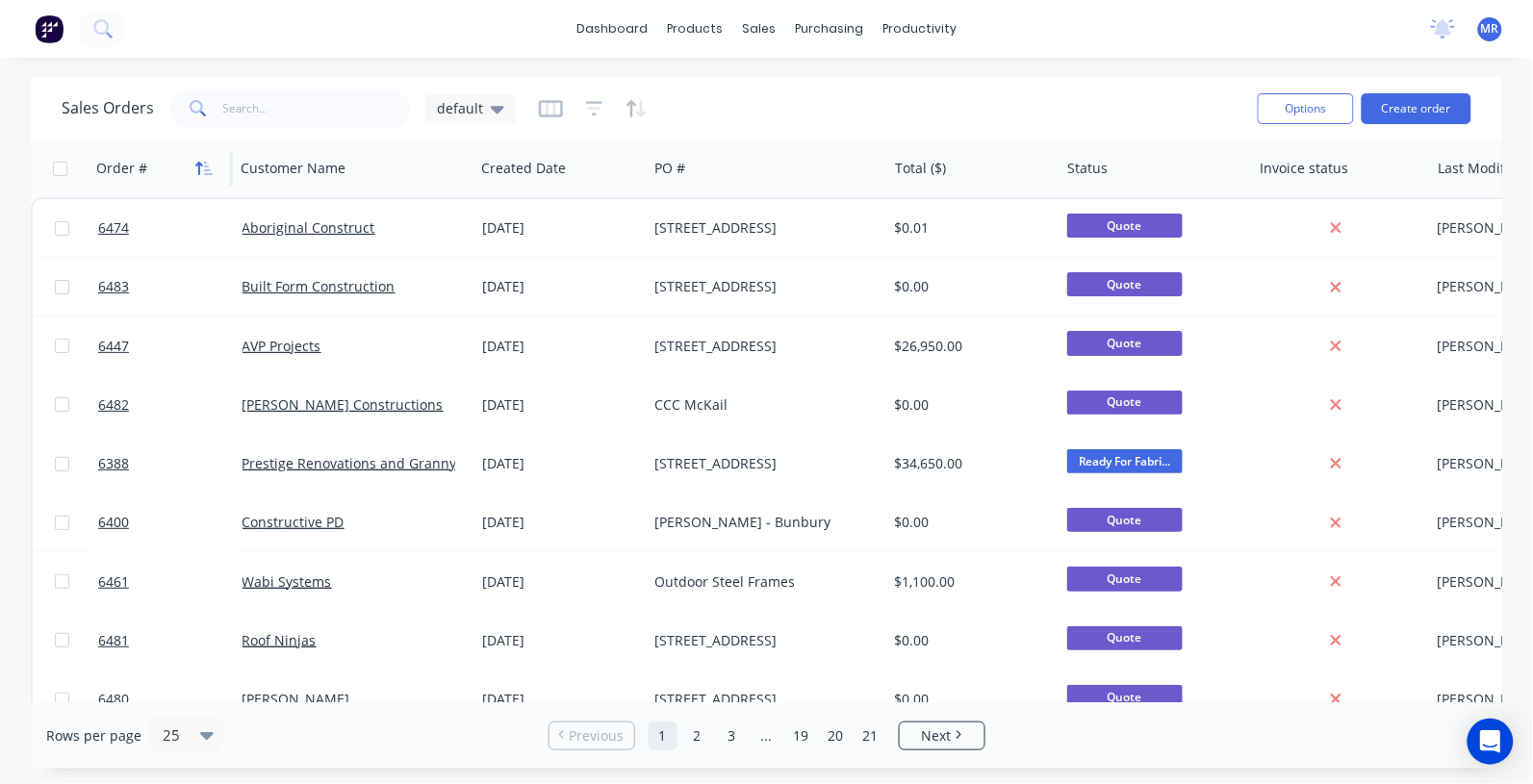
click at [202, 161] on icon "button" at bounding box center [204, 168] width 17 height 16
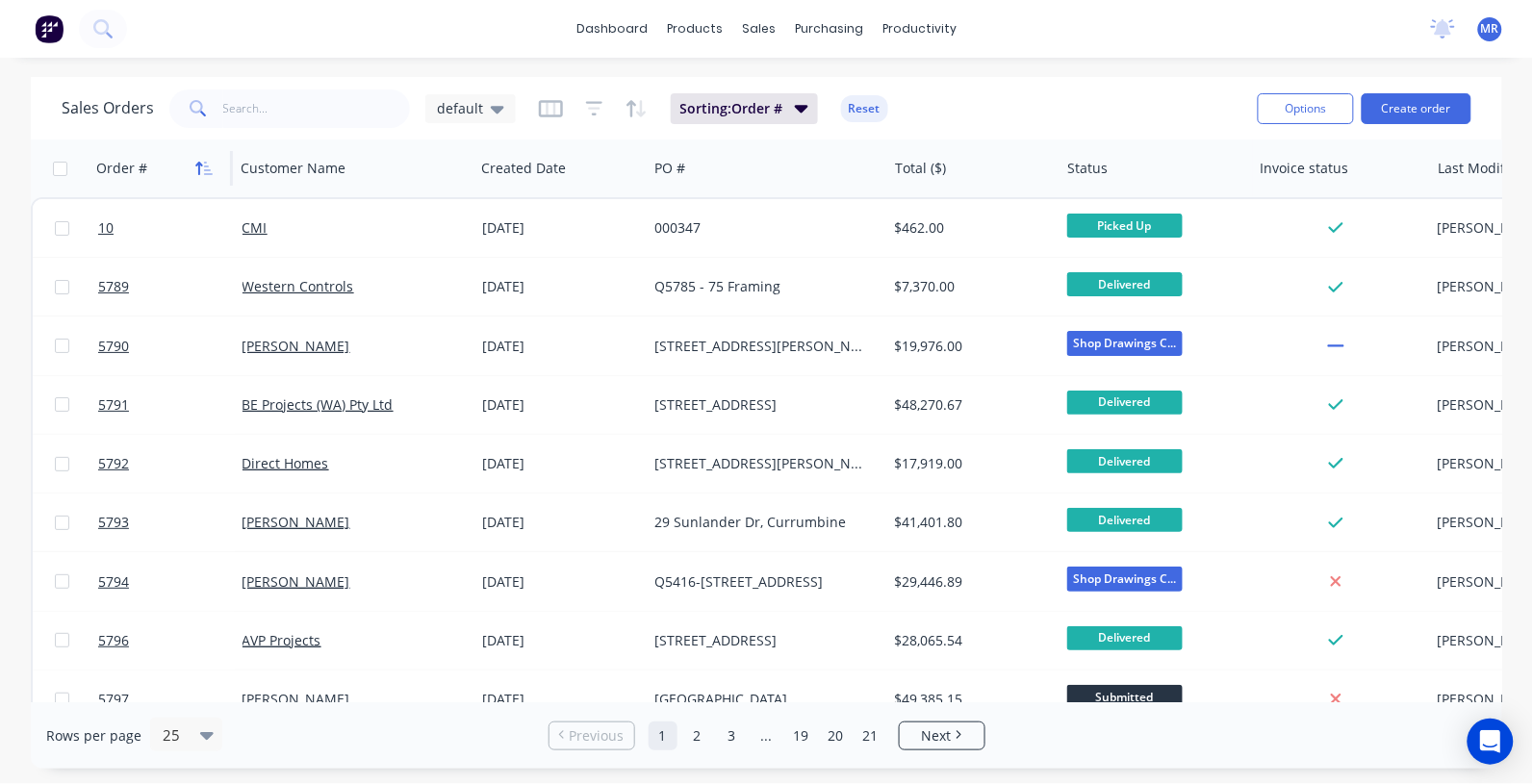
click at [202, 165] on icon "button" at bounding box center [199, 168] width 7 height 14
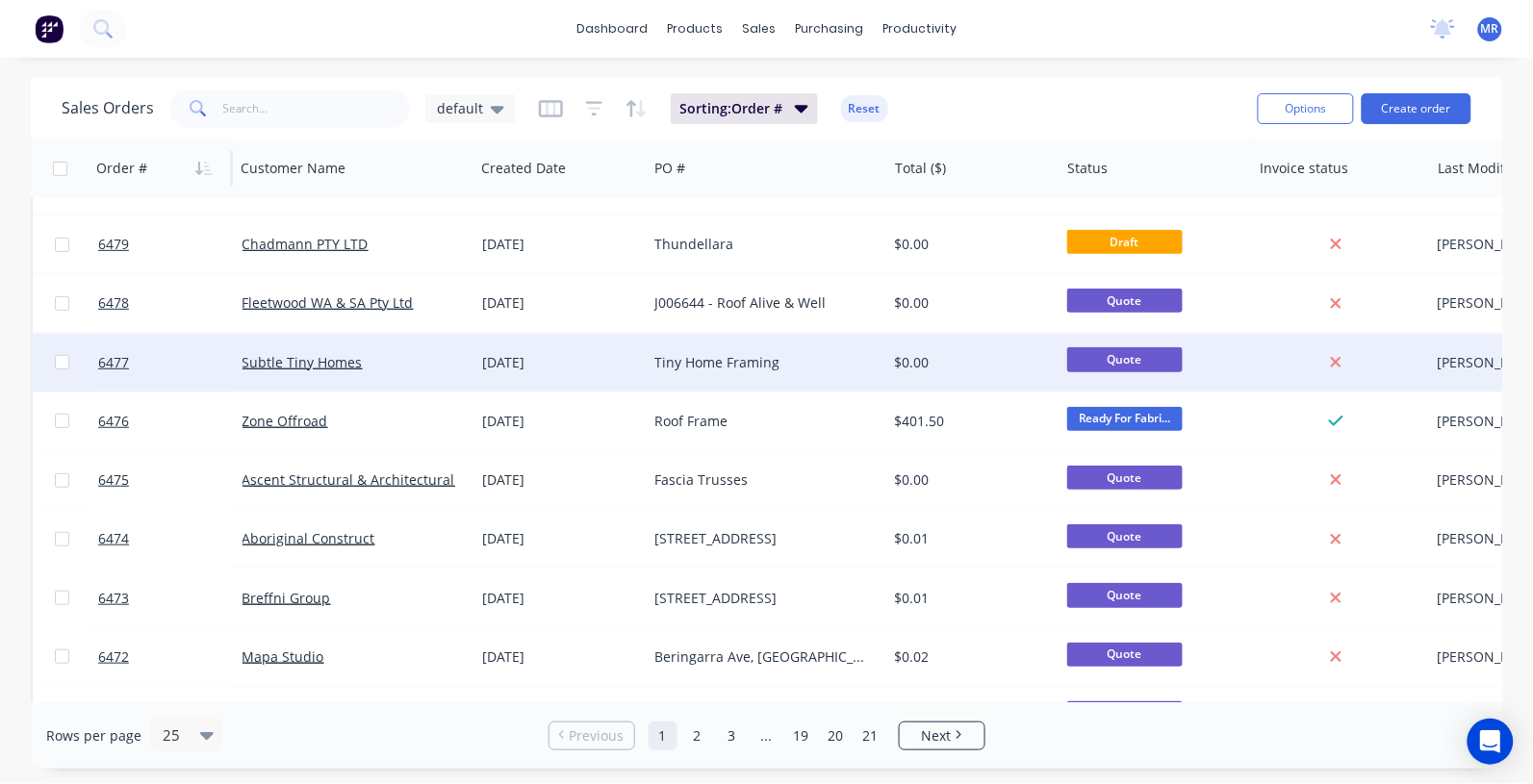
scroll to position [240, 0]
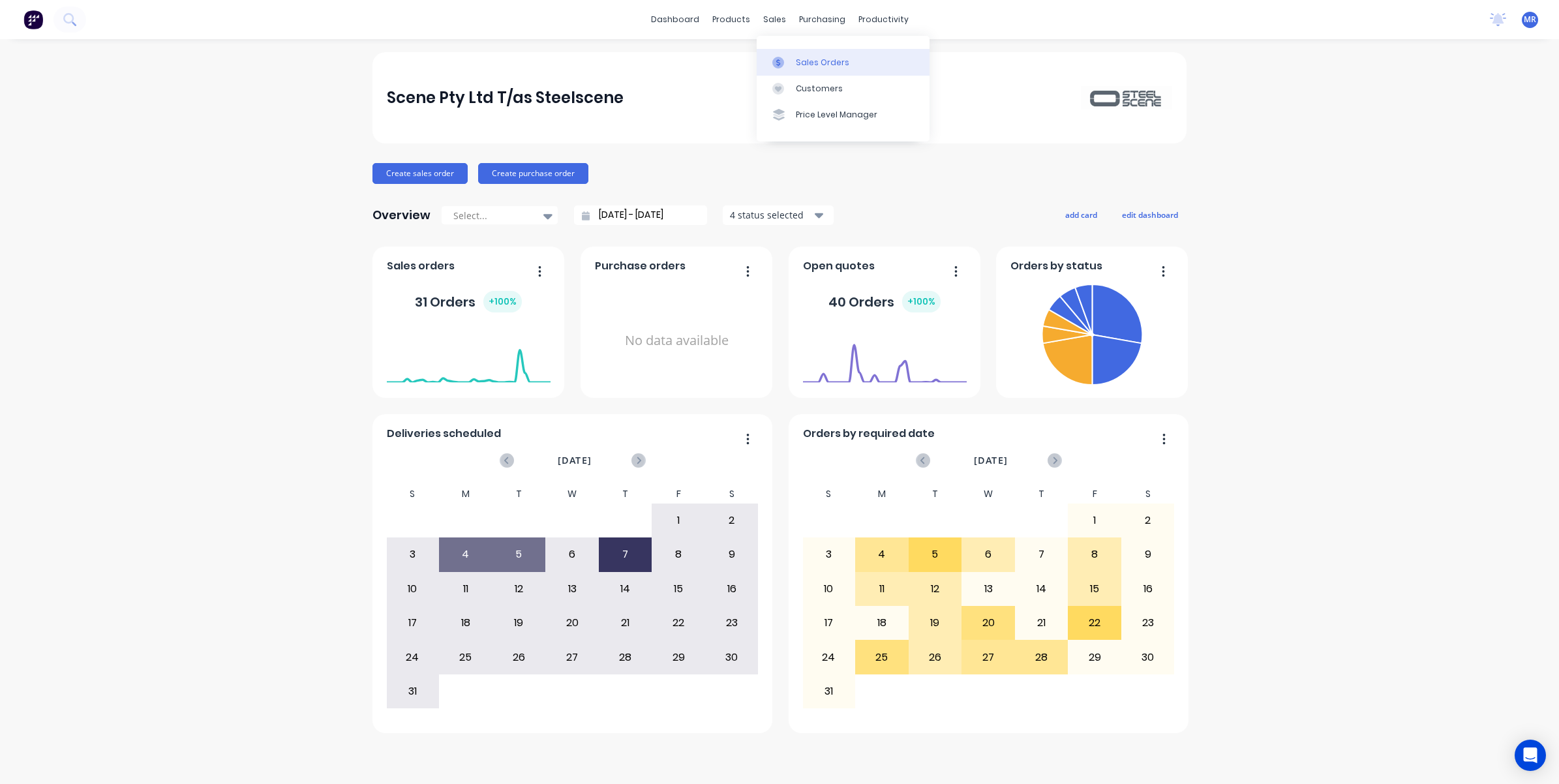
click at [815, 62] on div "Sales Orders" at bounding box center [822, 63] width 53 height 12
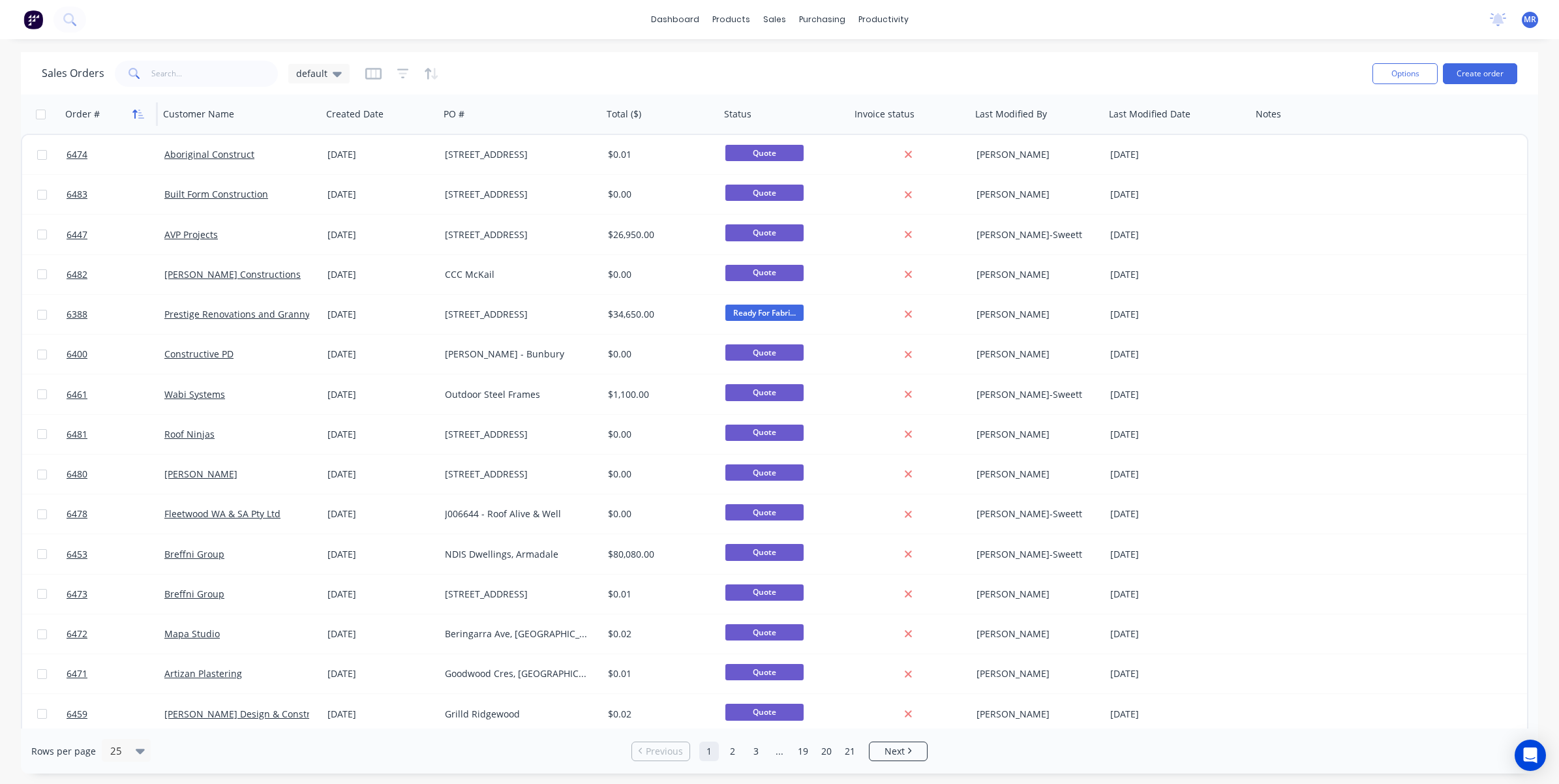
click at [142, 114] on icon "button" at bounding box center [138, 114] width 12 height 11
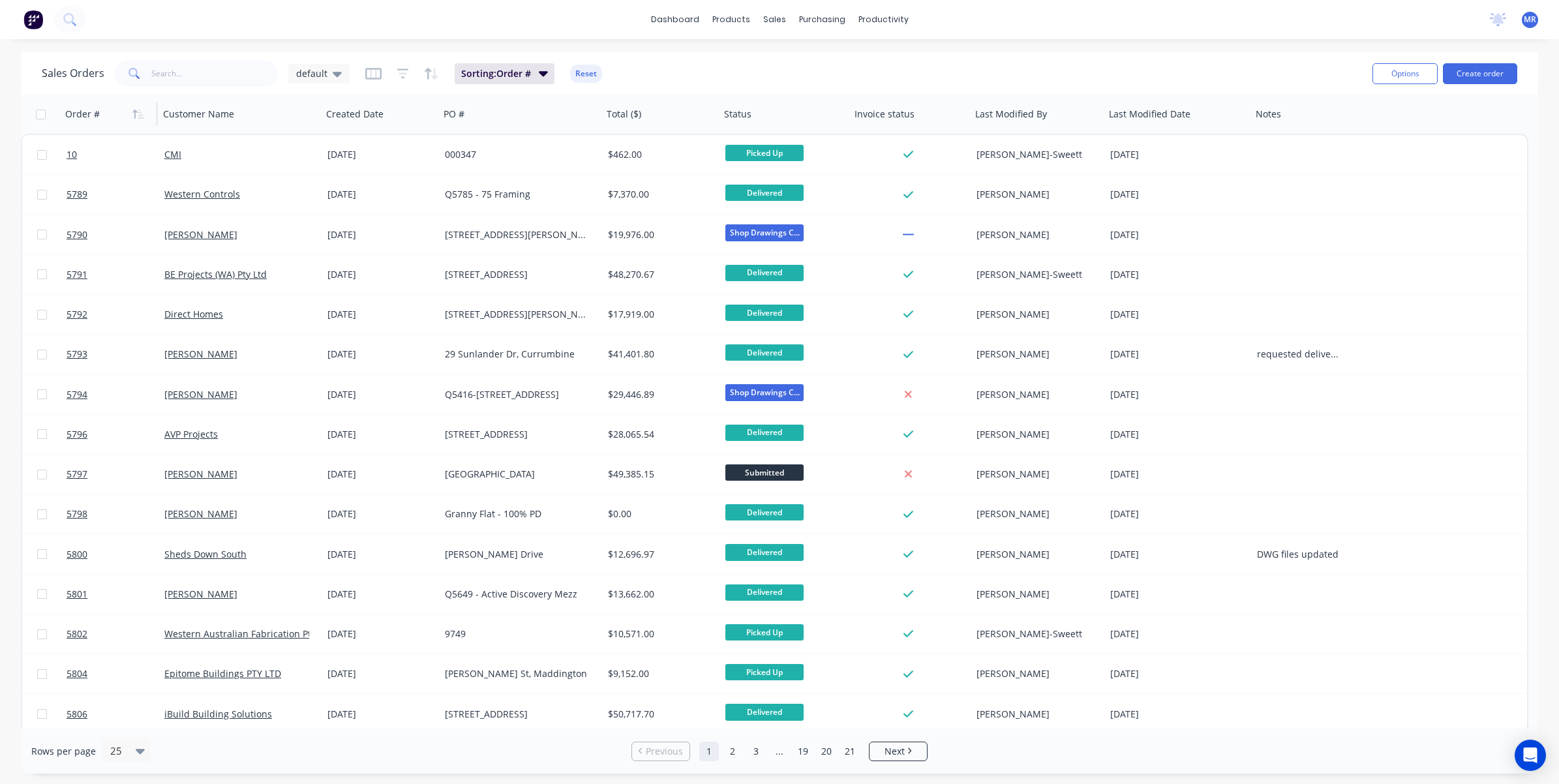
click at [142, 114] on icon "button" at bounding box center [138, 114] width 12 height 11
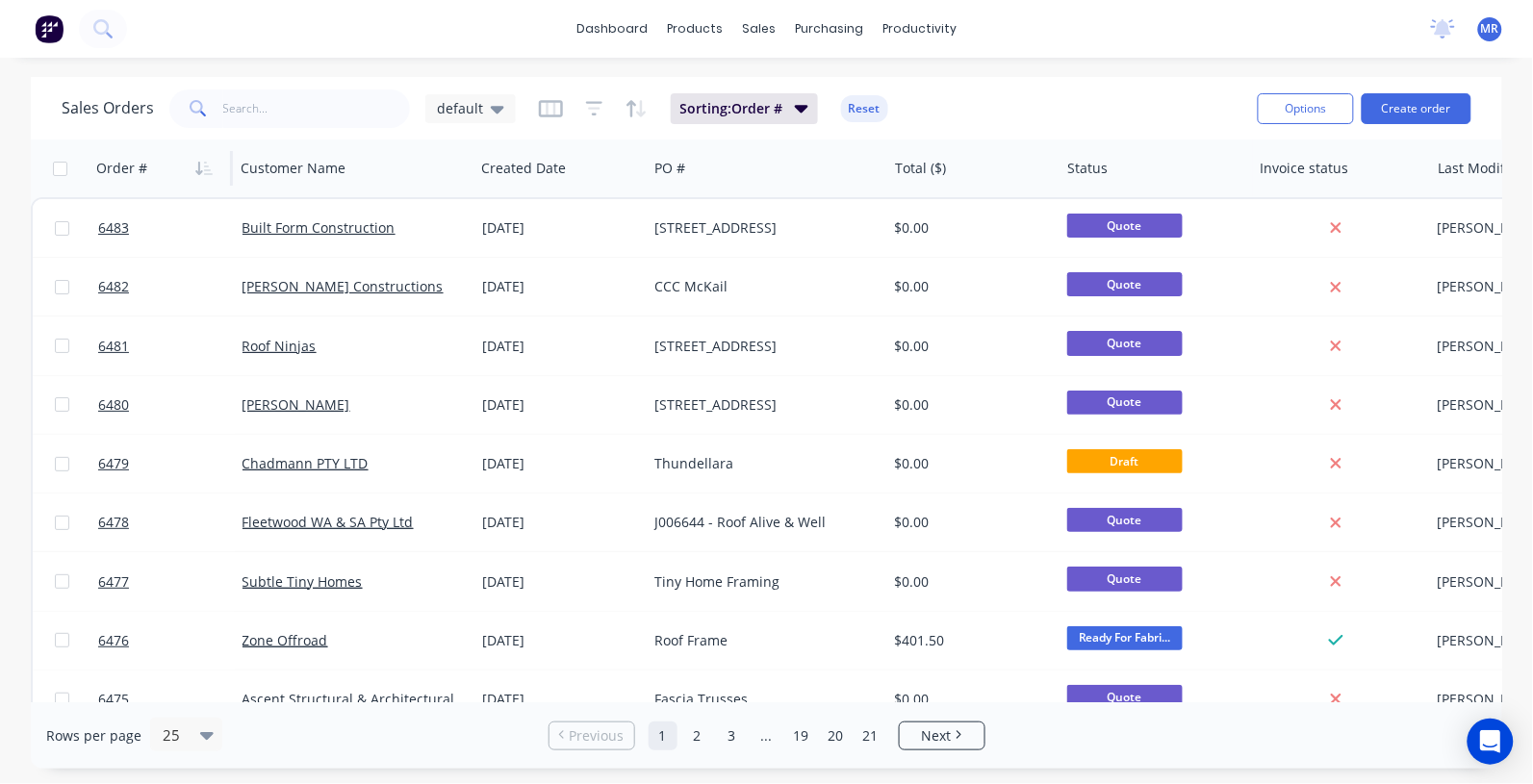
click at [219, 776] on div "dashboard products sales purchasing productivity dashboard products Product Cat…" at bounding box center [766, 392] width 1533 height 784
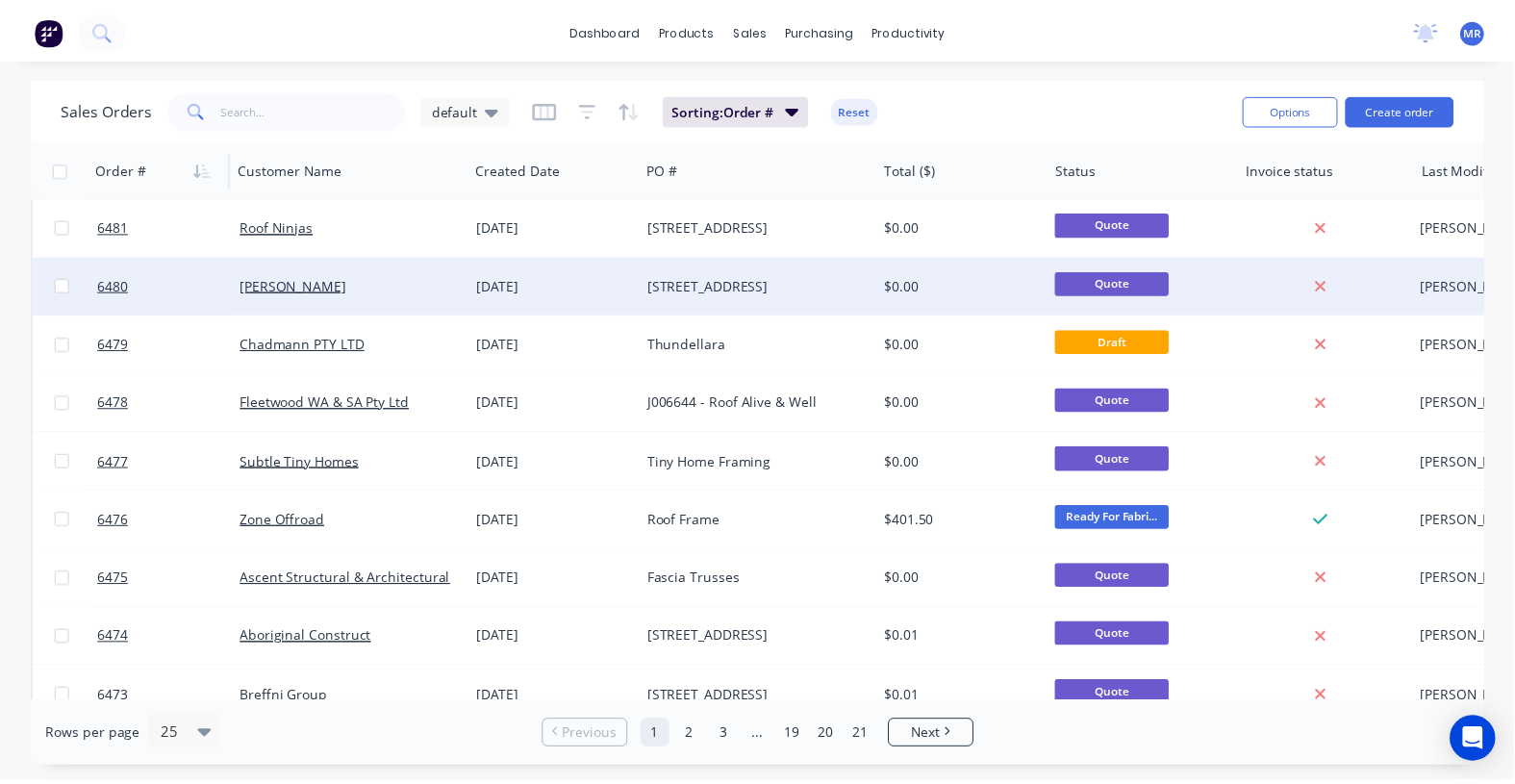
scroll to position [240, 0]
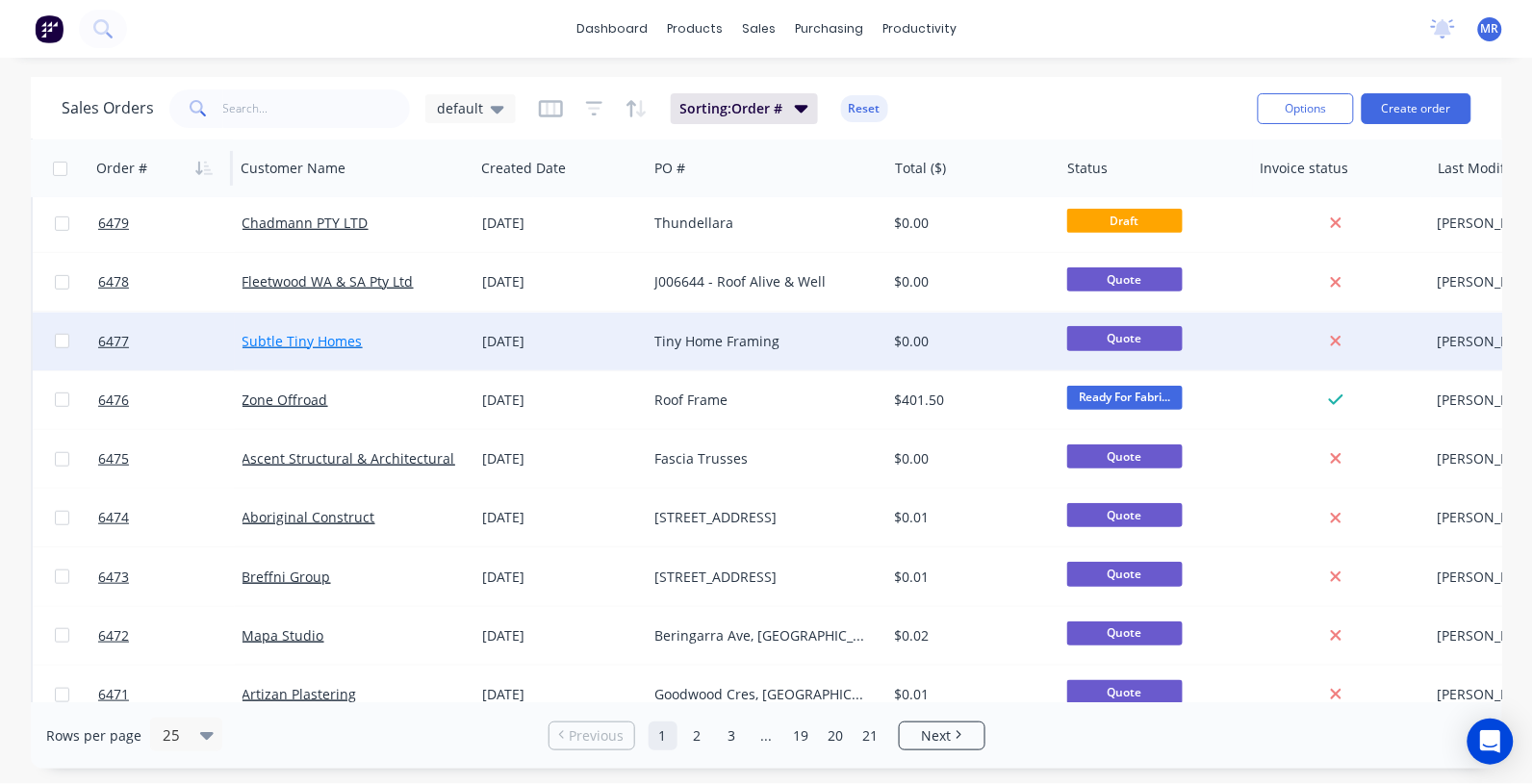
click at [321, 337] on link "Subtle Tiny Homes" at bounding box center [302, 341] width 121 height 18
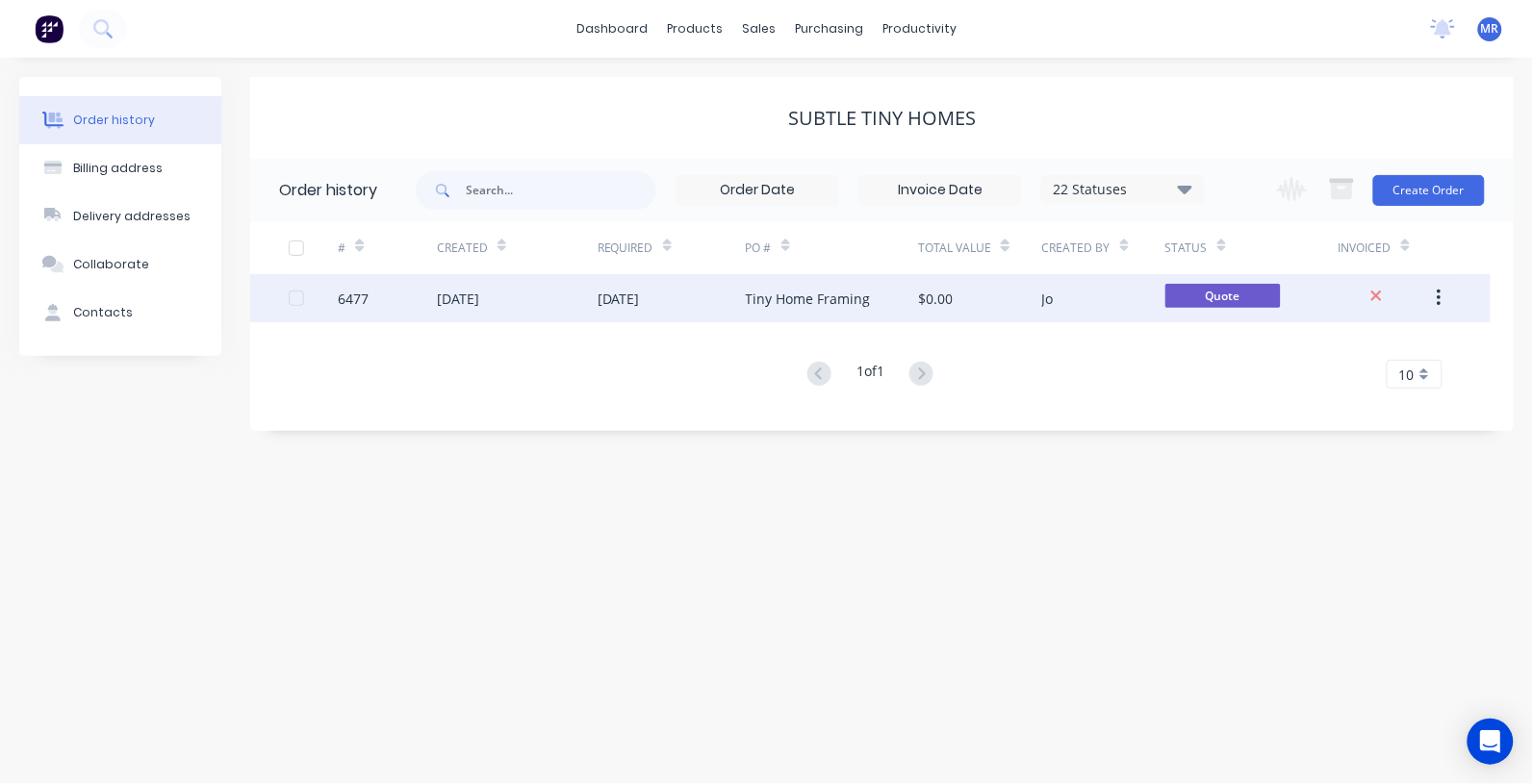
click at [801, 281] on div "Tiny Home Framing" at bounding box center [832, 297] width 173 height 48
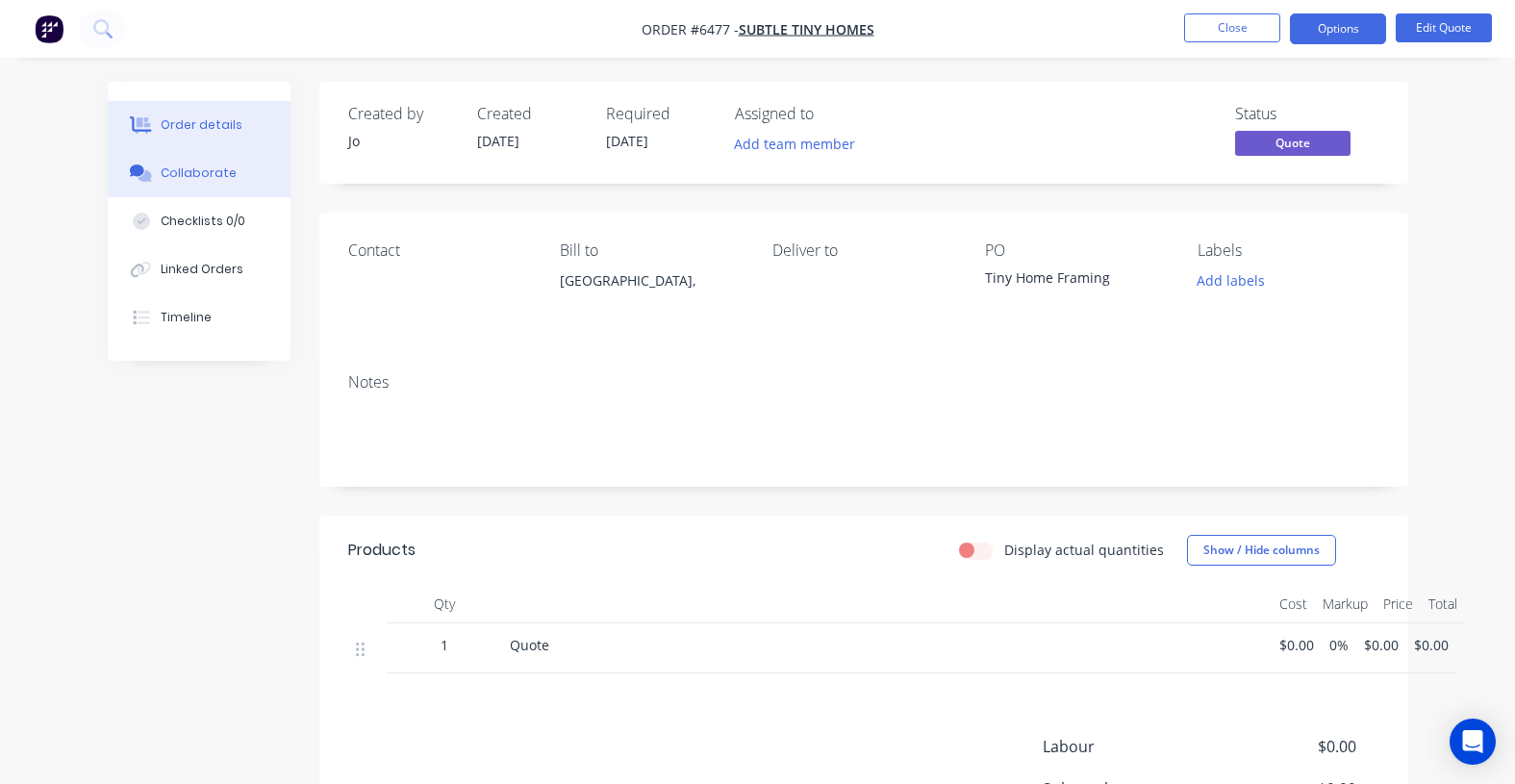
click at [217, 166] on div "Collaborate" at bounding box center [198, 173] width 76 height 17
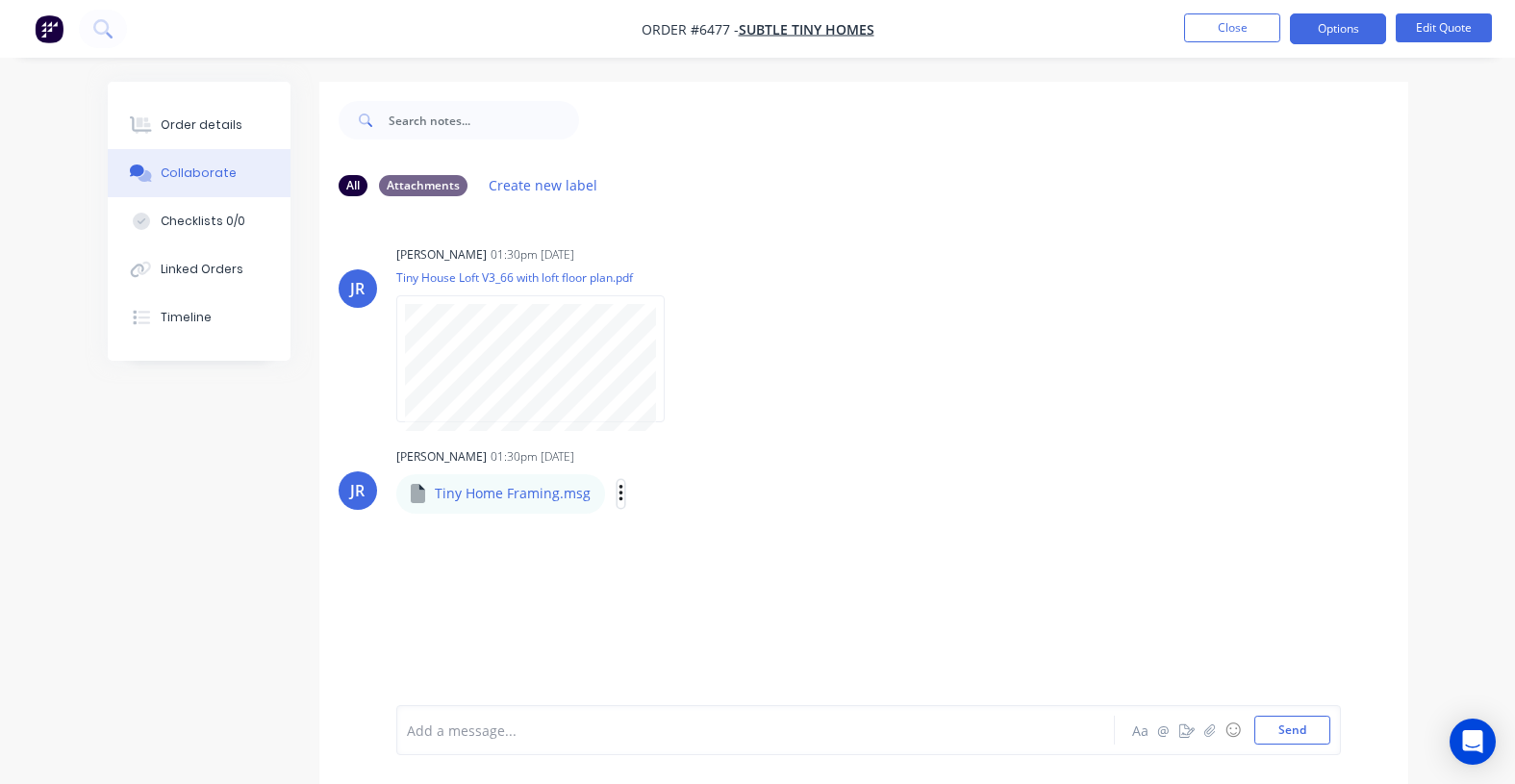
click at [619, 491] on icon "button" at bounding box center [622, 494] width 6 height 22
click at [696, 541] on button "Download" at bounding box center [747, 545] width 217 height 44
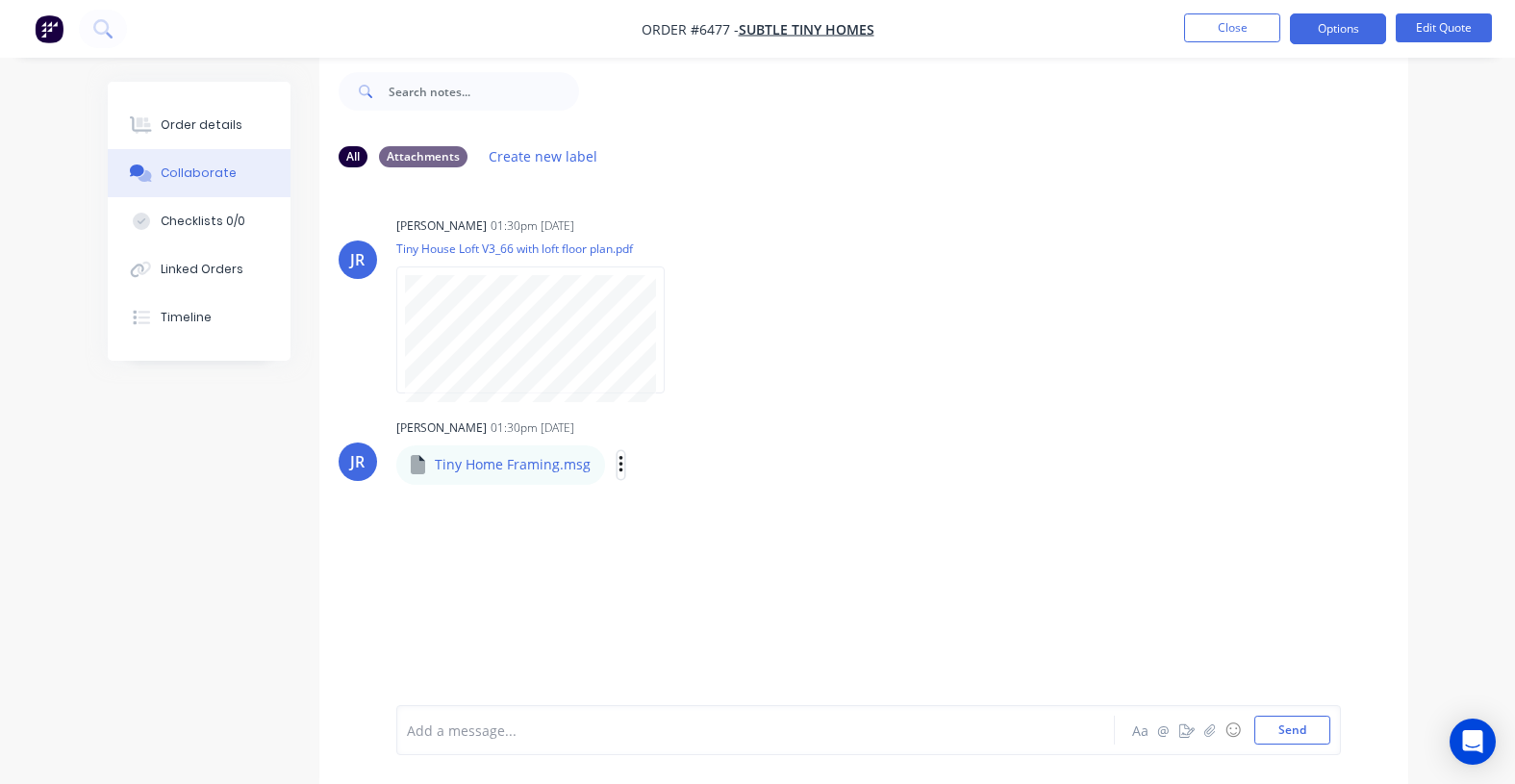
click at [619, 469] on icon "button" at bounding box center [621, 464] width 4 height 17
click at [701, 510] on button "Download" at bounding box center [747, 516] width 217 height 44
click at [1480, 178] on div "Order details Collaborate Checklists 0/0 Linked Orders Timeline Order details C…" at bounding box center [757, 377] width 1515 height 813
click at [1296, 722] on button "Send" at bounding box center [1292, 731] width 76 height 29
click at [1446, 21] on button "Edit Quote" at bounding box center [1443, 28] width 96 height 29
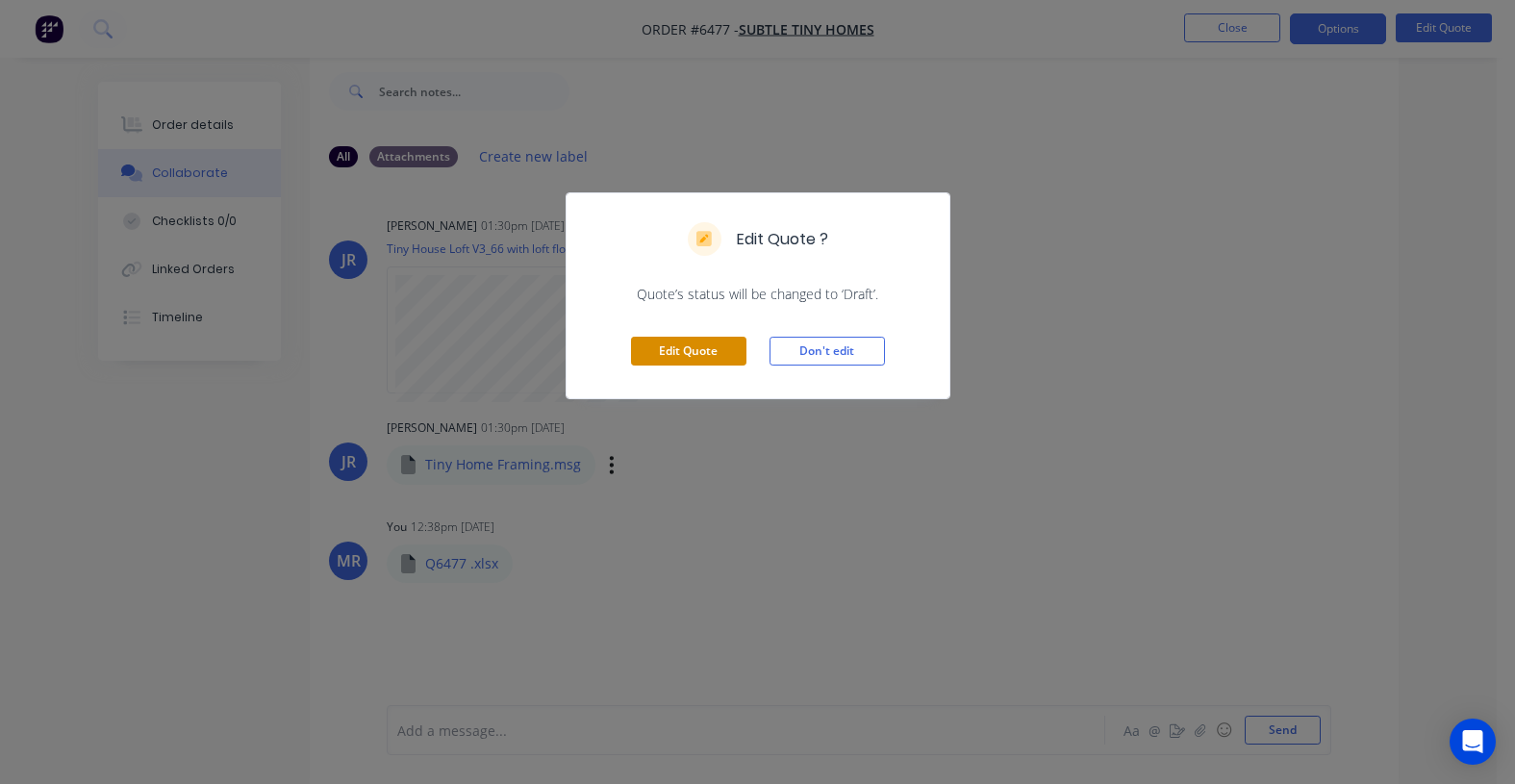
click at [712, 344] on button "Edit Quote" at bounding box center [688, 351] width 116 height 29
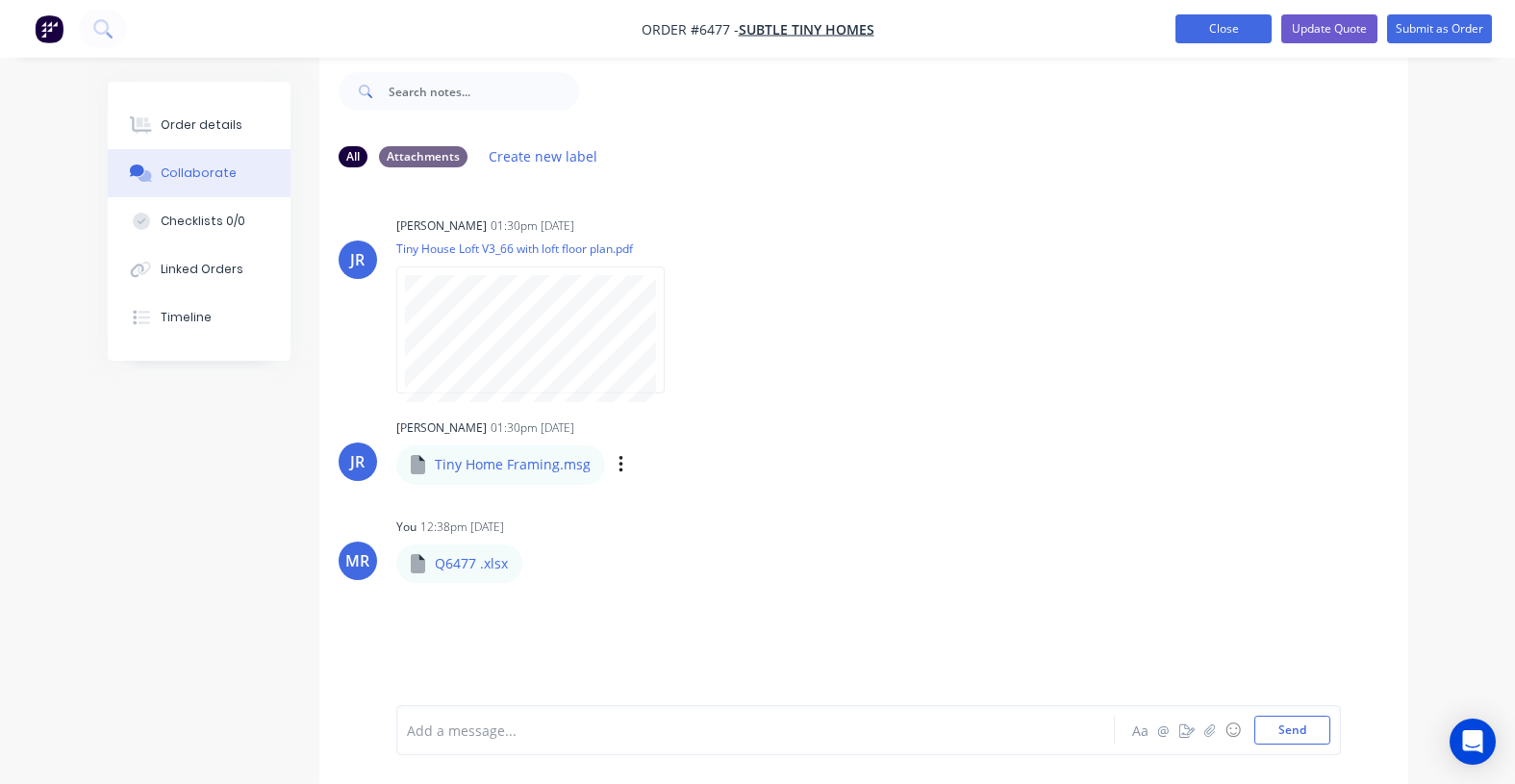
drag, startPoint x: 1234, startPoint y: 36, endPoint x: 1272, endPoint y: 88, distance: 64.4
click at [1233, 39] on button "Close" at bounding box center [1223, 29] width 96 height 29
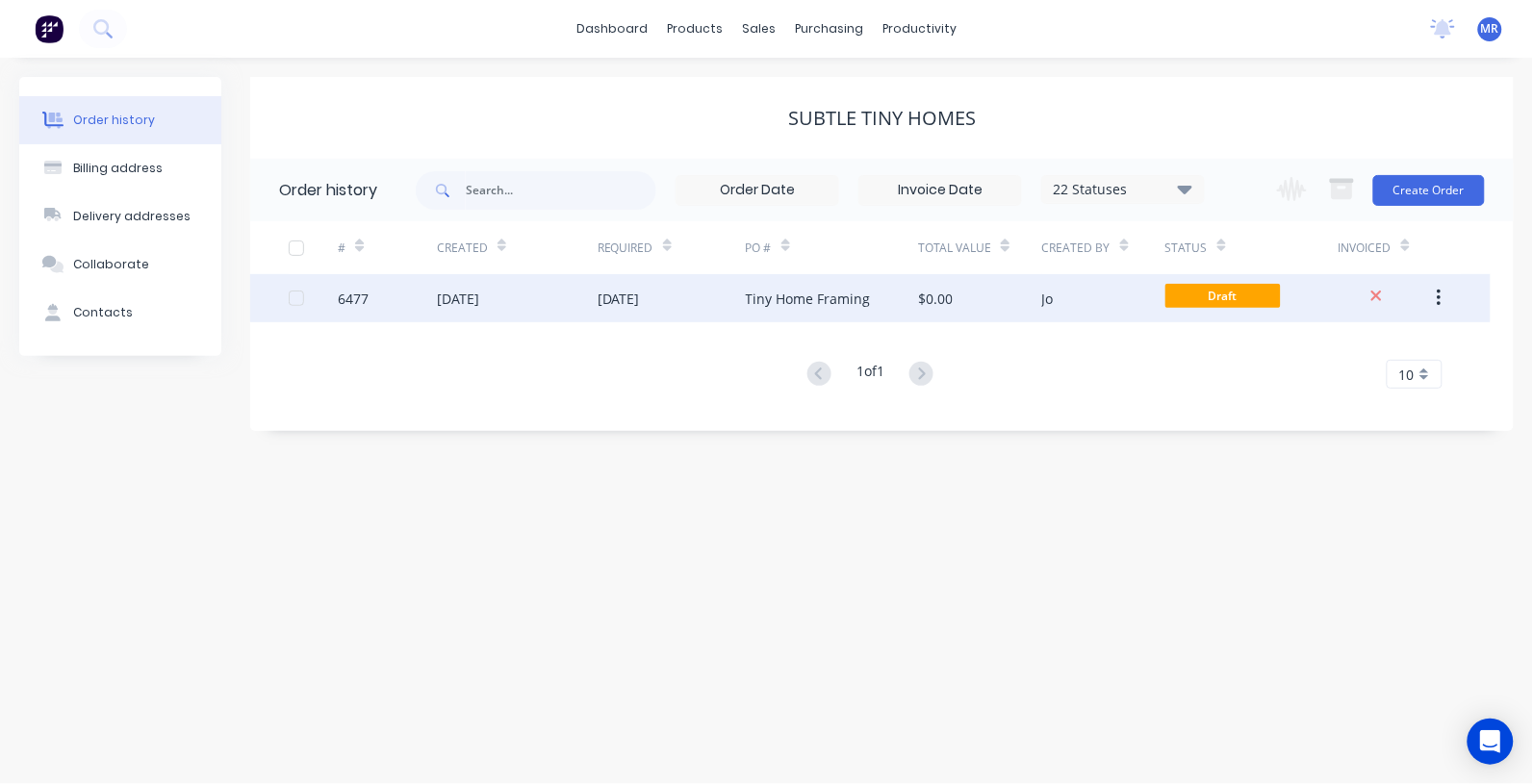
click at [776, 290] on div "Tiny Home Framing" at bounding box center [808, 298] width 125 height 20
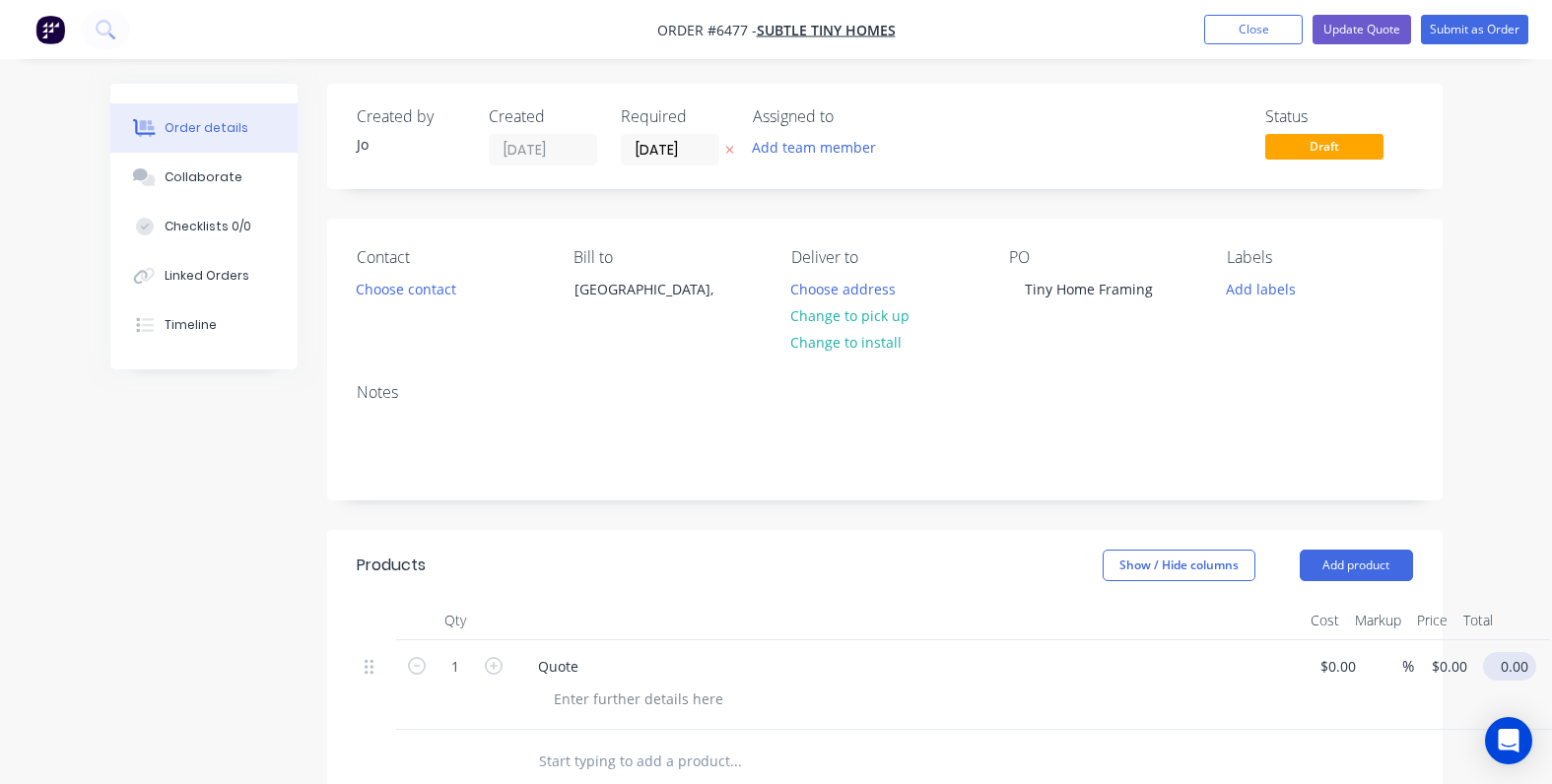
click at [1513, 668] on input "0.00" at bounding box center [1514, 666] width 46 height 29
type input "0.01"
type input "$0.01"
drag, startPoint x: 936, startPoint y: 573, endPoint x: 947, endPoint y: 566, distance: 13.0
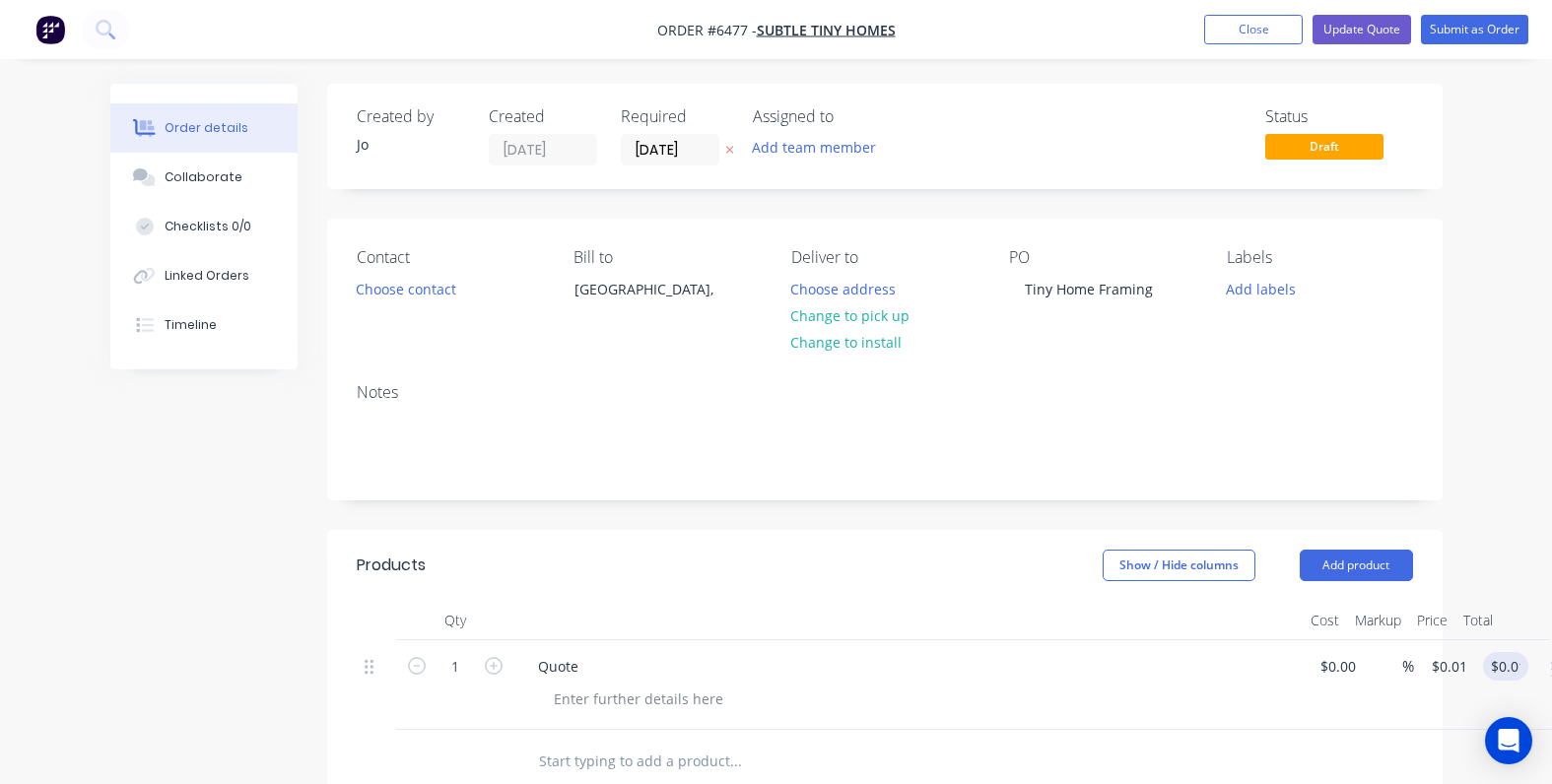
click at [936, 572] on div "Show / Hide columns Add product" at bounding box center [997, 565] width 832 height 32
drag, startPoint x: 1341, startPoint y: 26, endPoint x: 1322, endPoint y: 30, distance: 19.4
click at [1332, 27] on button "Update Quote" at bounding box center [1362, 30] width 99 height 30
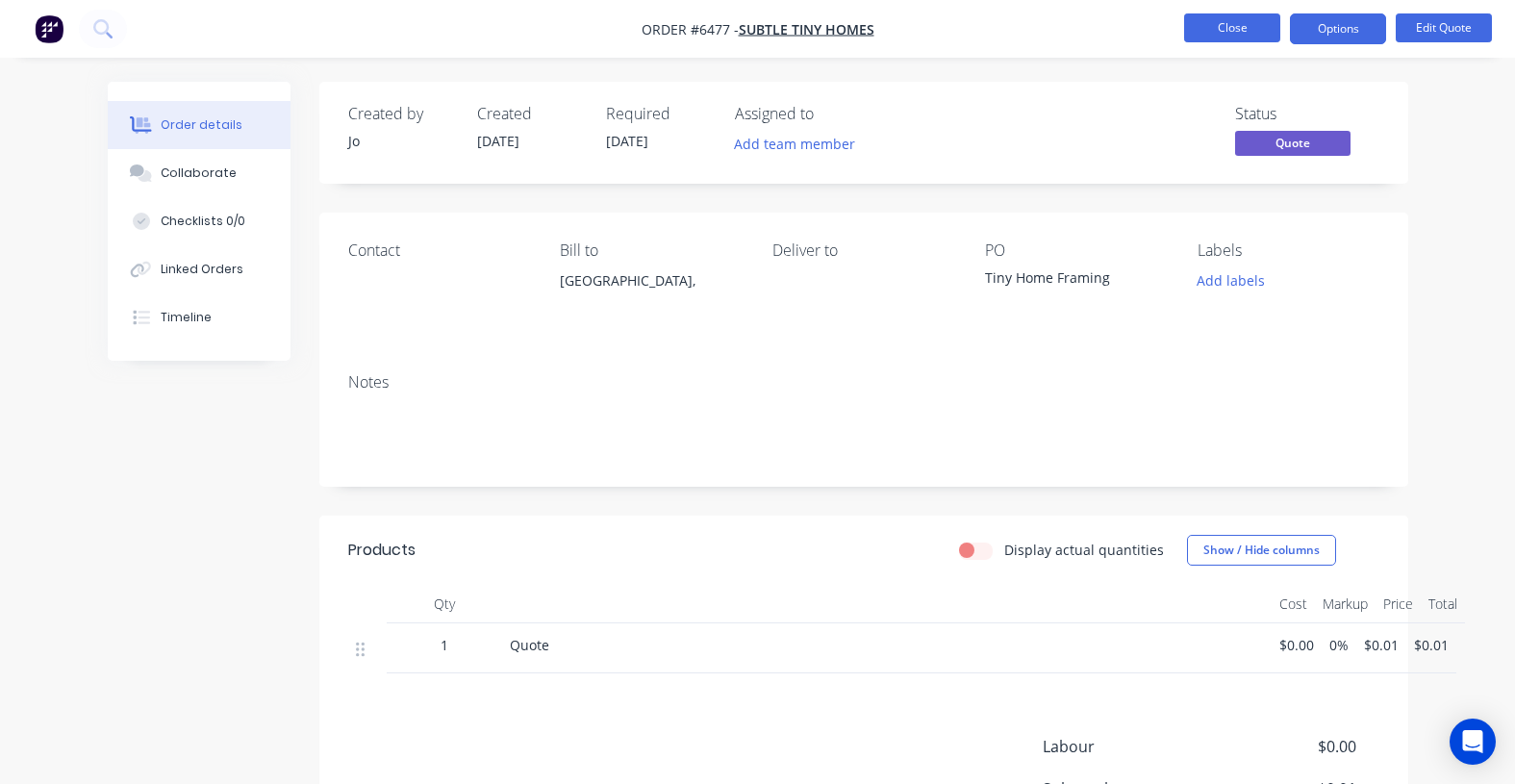
click at [1231, 32] on button "Close" at bounding box center [1232, 28] width 96 height 29
